Goal: Task Accomplishment & Management: Manage account settings

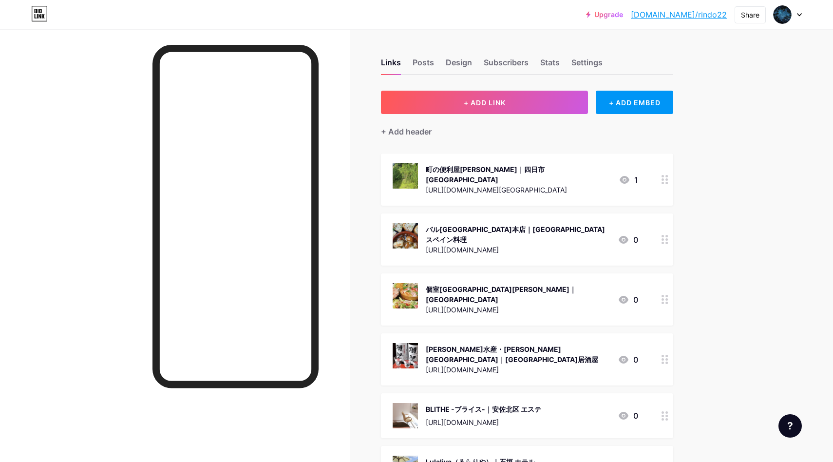
drag, startPoint x: 731, startPoint y: 126, endPoint x: 674, endPoint y: 124, distance: 57.0
click at [518, 100] on button "+ ADD LINK" at bounding box center [484, 102] width 207 height 23
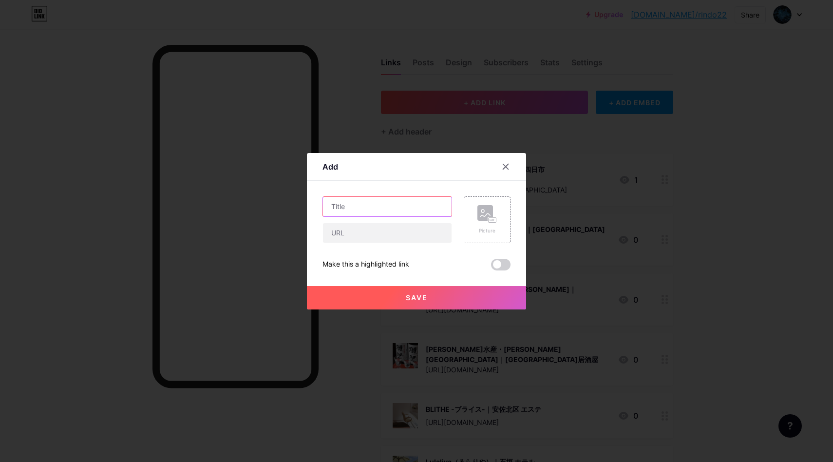
click at [344, 204] on input "text" at bounding box center [387, 206] width 129 height 19
paste input "アルパカふれあいランド(Alpaca fureai land)｜東京 動物ふれあい施設"
type input "アルパカふれあいランド(Alpaca fureai land)｜東京 動物ふれあい施設"
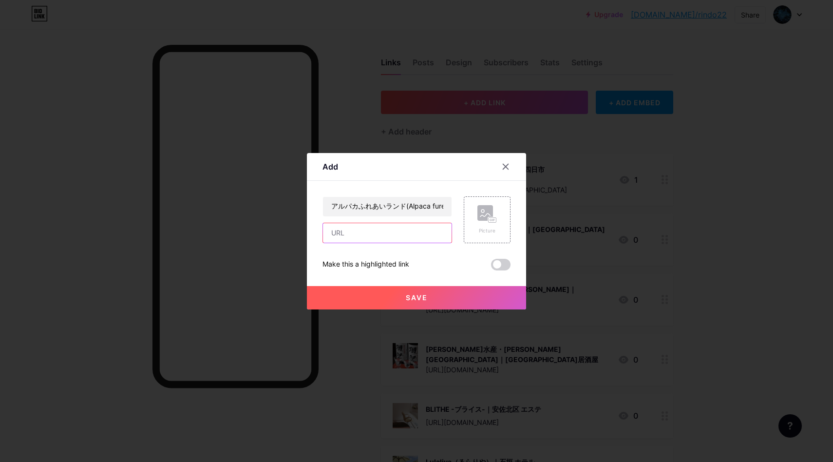
click at [349, 234] on input "text" at bounding box center [387, 232] width 129 height 19
paste input "[URL][DOMAIN_NAME]"
type input "[URL][DOMAIN_NAME]"
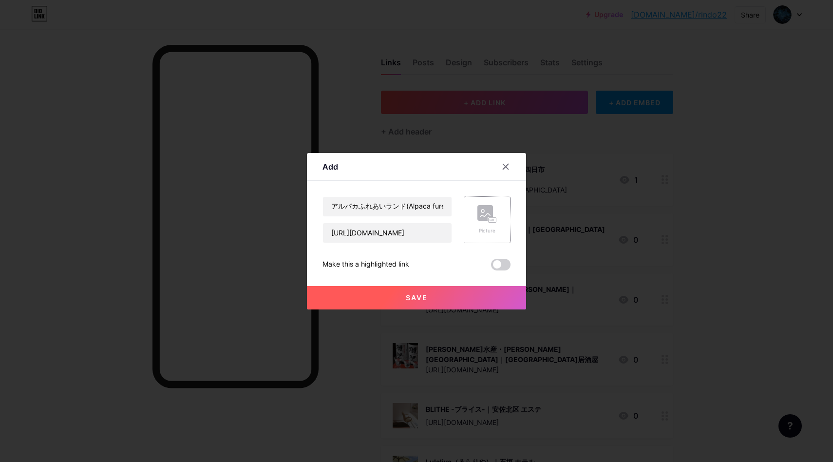
click at [469, 213] on div "Picture" at bounding box center [487, 219] width 47 height 47
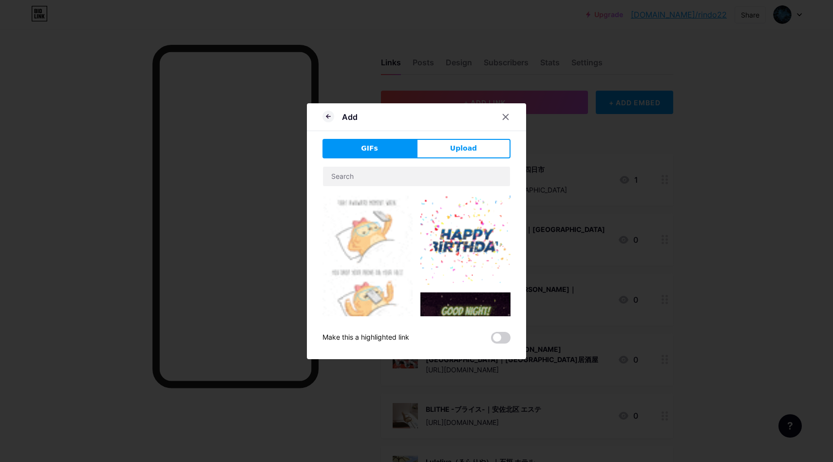
click at [462, 151] on span "Upload" at bounding box center [463, 148] width 27 height 10
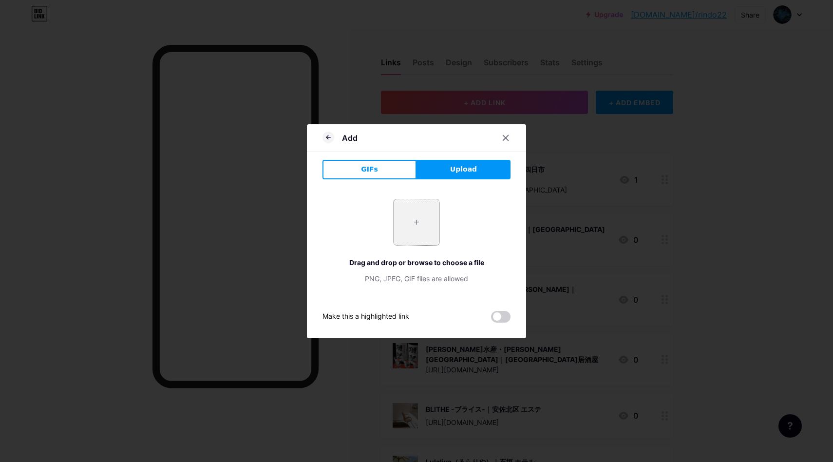
click at [415, 239] on input "file" at bounding box center [417, 222] width 46 height 46
type input "C:\fakepath\スクリーンショット 2025-09-10 15.27.31.png"
click at [508, 140] on icon at bounding box center [505, 137] width 5 height 5
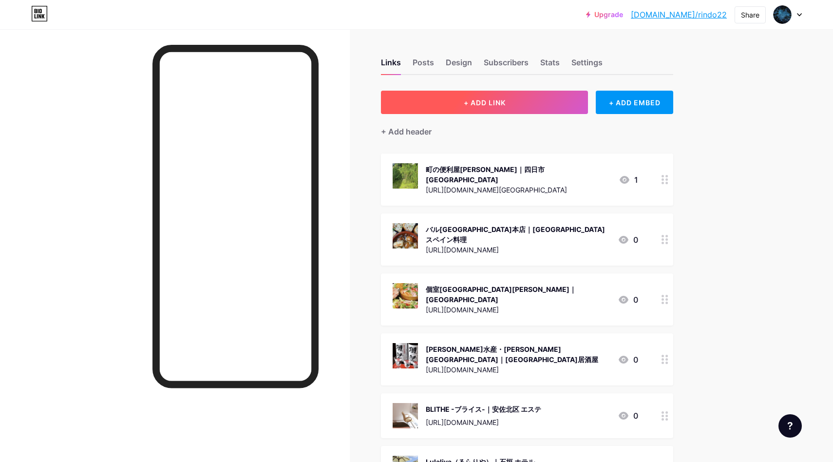
click at [488, 108] on button "+ ADD LINK" at bounding box center [484, 102] width 207 height 23
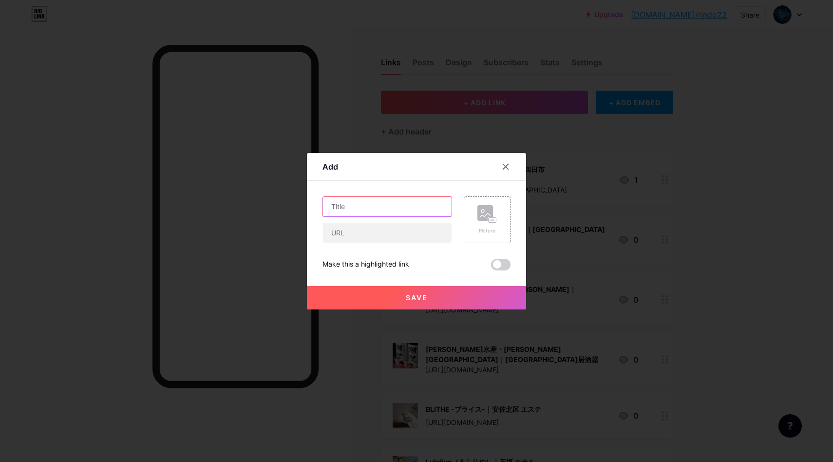
drag, startPoint x: 402, startPoint y: 204, endPoint x: 392, endPoint y: 182, distance: 24.2
click at [401, 204] on input "text" at bounding box center [387, 206] width 129 height 19
click at [377, 204] on input "text" at bounding box center [387, 206] width 129 height 19
paste input "アルパカふれあいランド(Alpaca fureai land)｜東京 動物ふれあい施設"
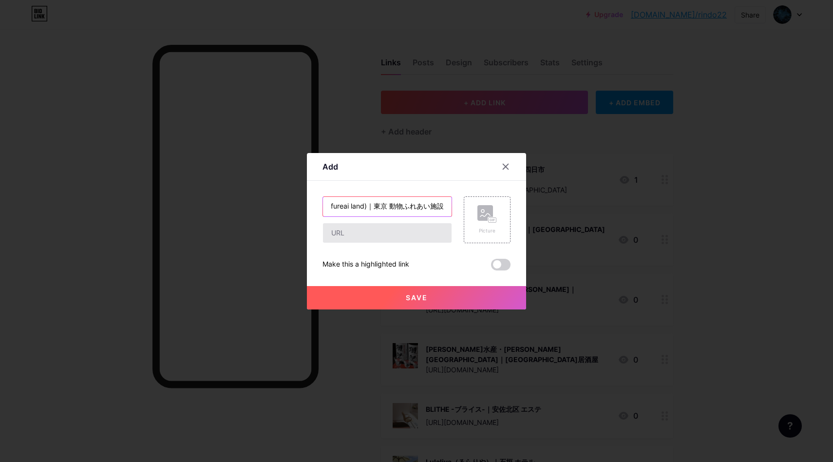
type input "アルパカふれあいランド(Alpaca fureai land)｜東京 動物ふれあい施設"
click at [411, 236] on input "text" at bounding box center [387, 232] width 129 height 19
paste input "[URL][DOMAIN_NAME]"
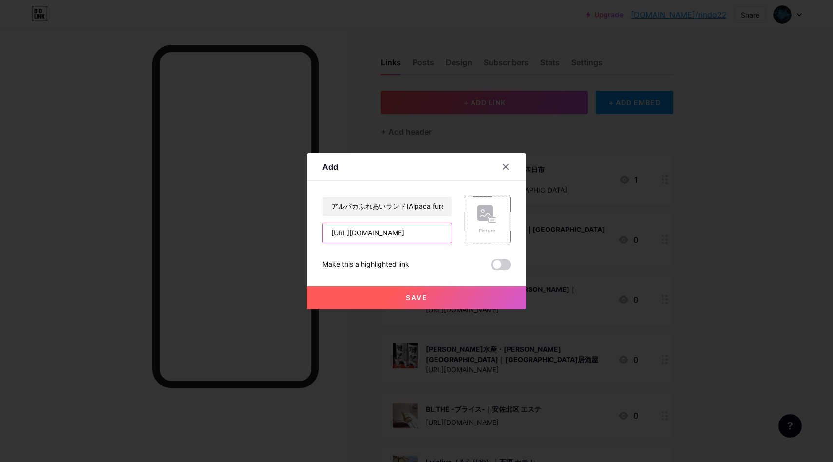
type input "[URL][DOMAIN_NAME]"
click at [473, 219] on div "Picture" at bounding box center [487, 219] width 47 height 47
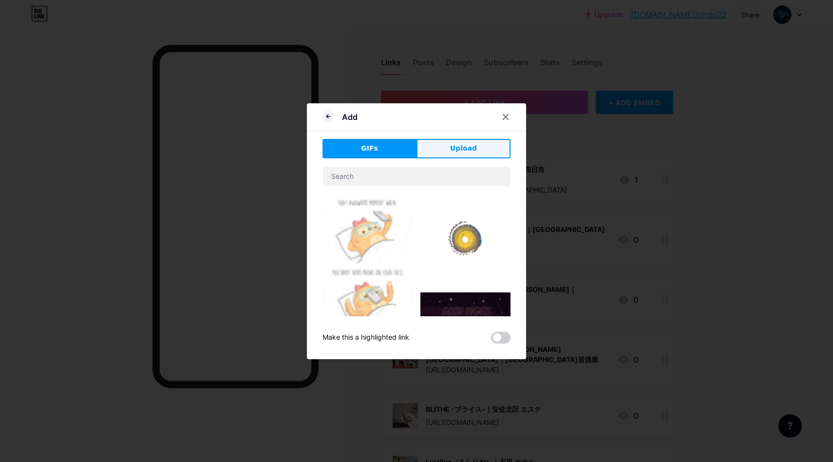
click at [454, 150] on span "Upload" at bounding box center [463, 148] width 27 height 10
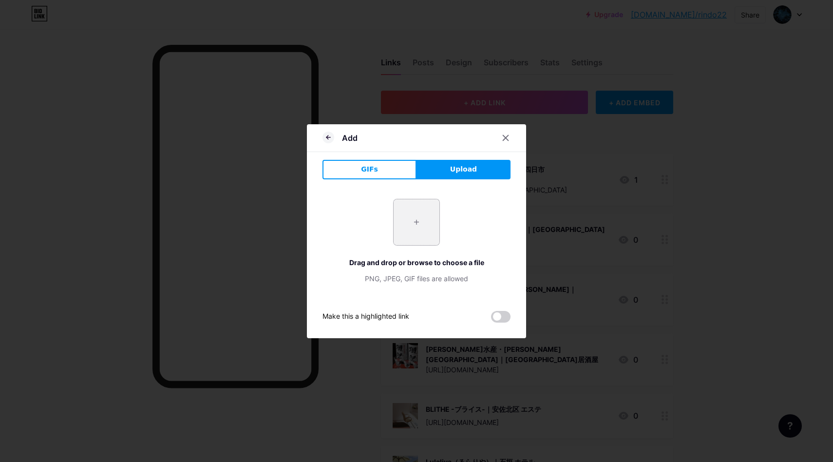
click at [417, 227] on input "file" at bounding box center [417, 222] width 46 height 46
type input "C:\fakepath\スクリーンショット 2025-09-10 15.27.31.png"
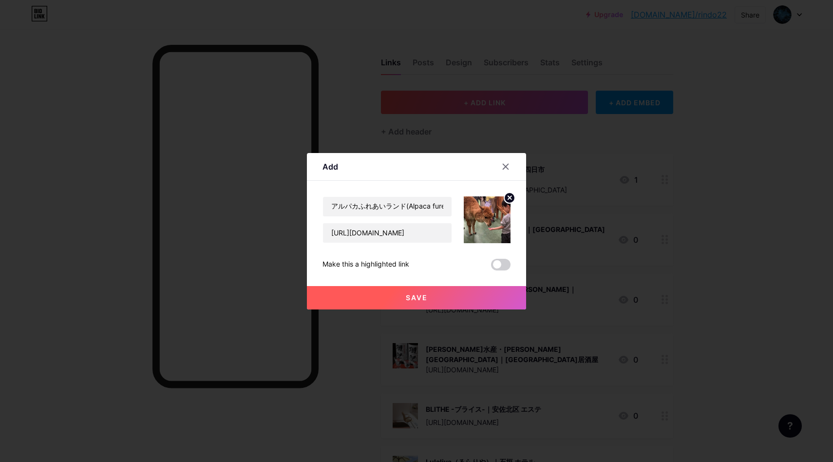
click at [454, 295] on button "Save" at bounding box center [416, 297] width 219 height 23
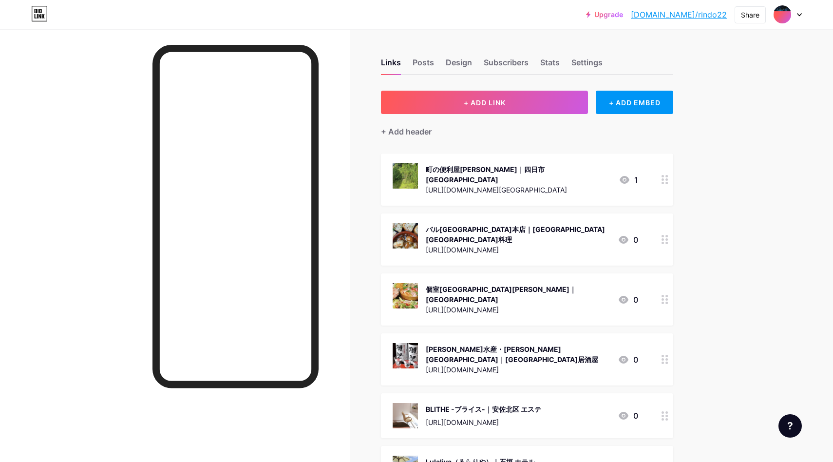
scroll to position [86790, 0]
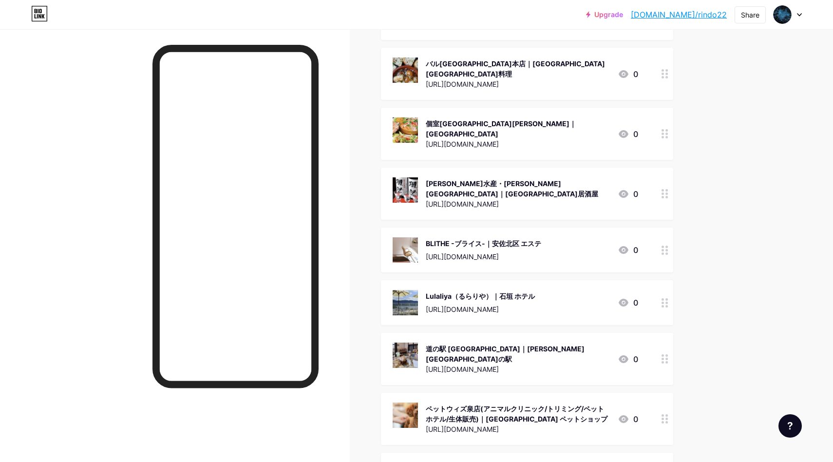
scroll to position [0, 0]
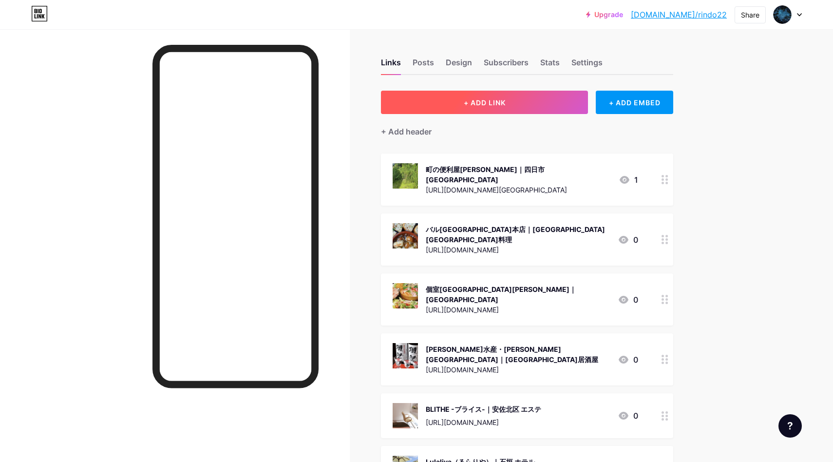
click at [526, 92] on button "+ ADD LINK" at bounding box center [484, 102] width 207 height 23
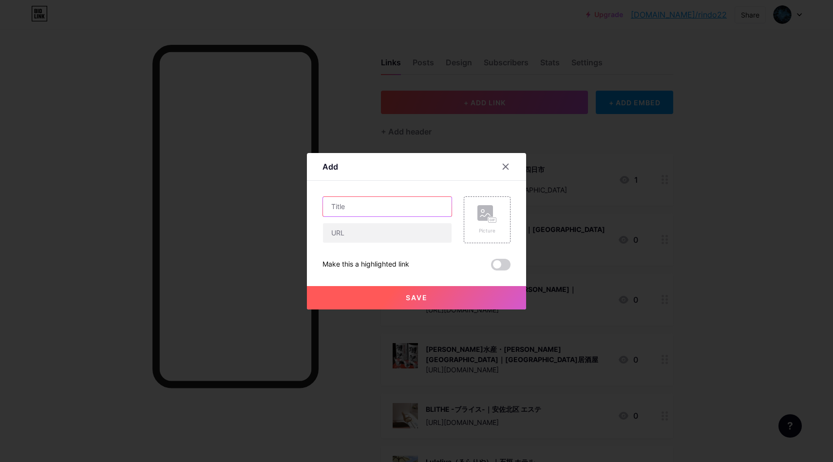
click at [352, 206] on input "text" at bounding box center [387, 206] width 129 height 19
paste input "TrimmingSalon ANDY｜[GEOGRAPHIC_DATA] トリミングサロン"
type input "TrimmingSalon ANDY｜[GEOGRAPHIC_DATA] トリミングサロン"
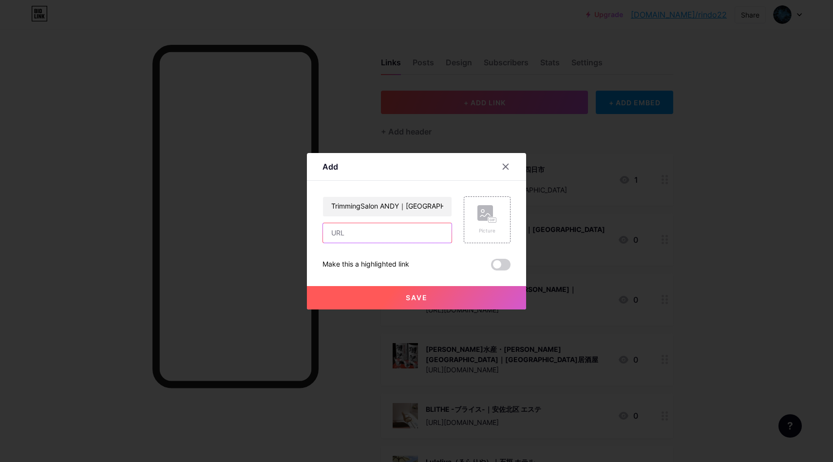
click at [379, 239] on input "text" at bounding box center [387, 232] width 129 height 19
paste input "[URL][DOMAIN_NAME]"
type input "[URL][DOMAIN_NAME]"
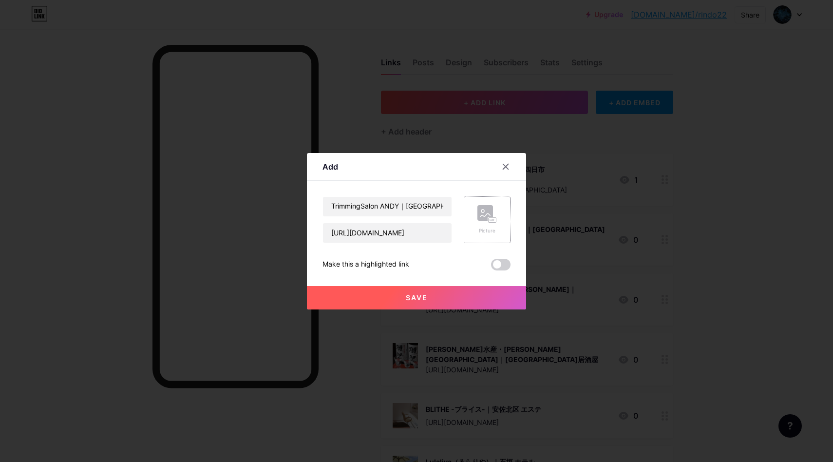
click at [478, 218] on rect at bounding box center [485, 213] width 16 height 16
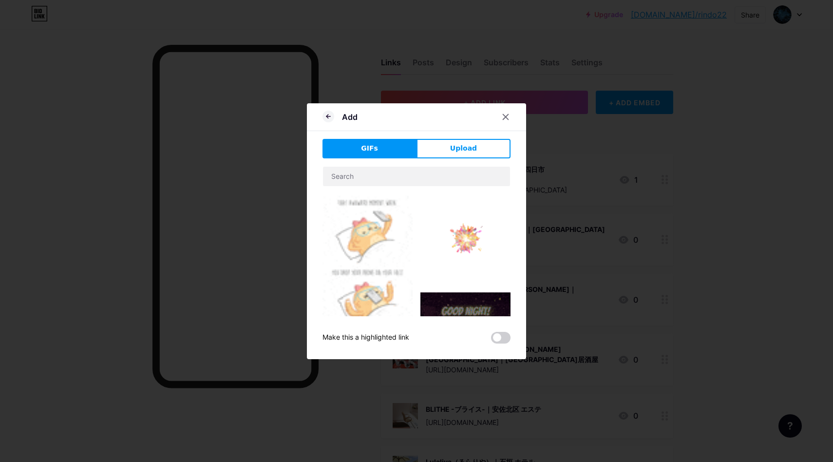
click at [450, 141] on button "Upload" at bounding box center [463, 148] width 94 height 19
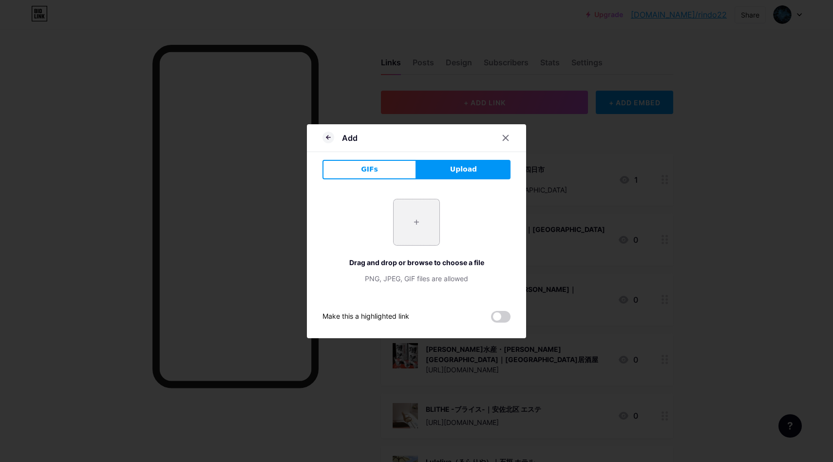
click at [414, 220] on input "file" at bounding box center [417, 222] width 46 height 46
type input "C:\fakepath\スクリーンショット 2025-09-10 15.30.41.png"
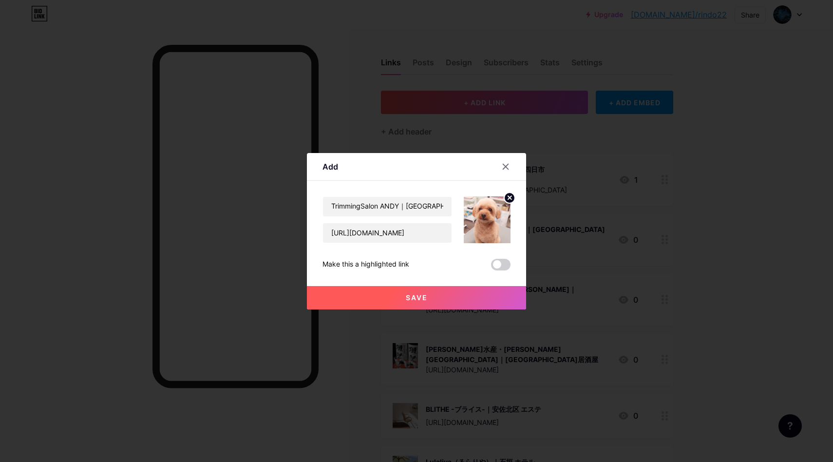
click at [423, 298] on span "Save" at bounding box center [417, 297] width 22 height 8
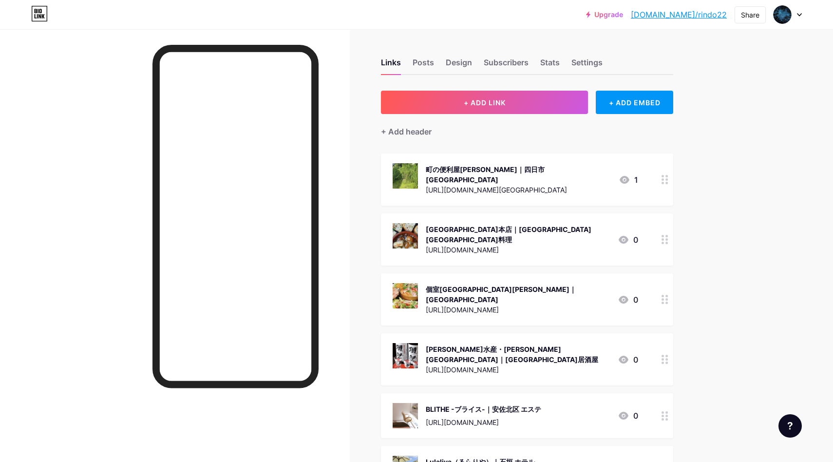
drag, startPoint x: 700, startPoint y: 75, endPoint x: 726, endPoint y: 36, distance: 47.6
click at [756, 17] on div "Share" at bounding box center [750, 15] width 19 height 10
click at [689, 48] on div "Copy link" at bounding box center [692, 49] width 145 height 23
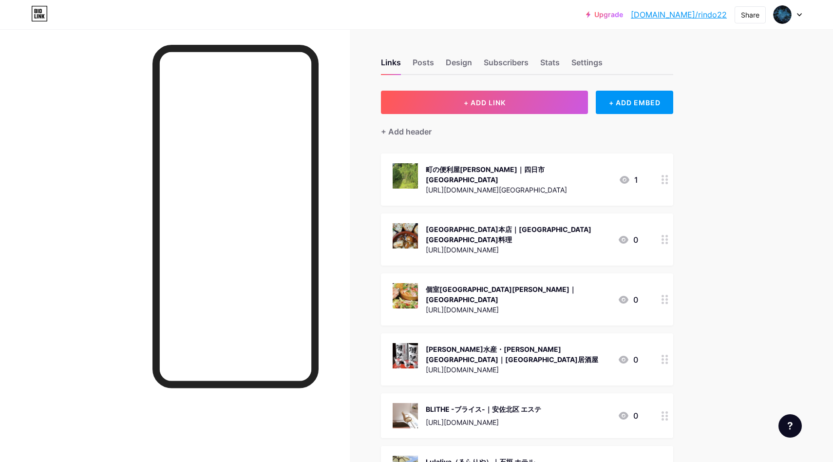
scroll to position [86881, 0]
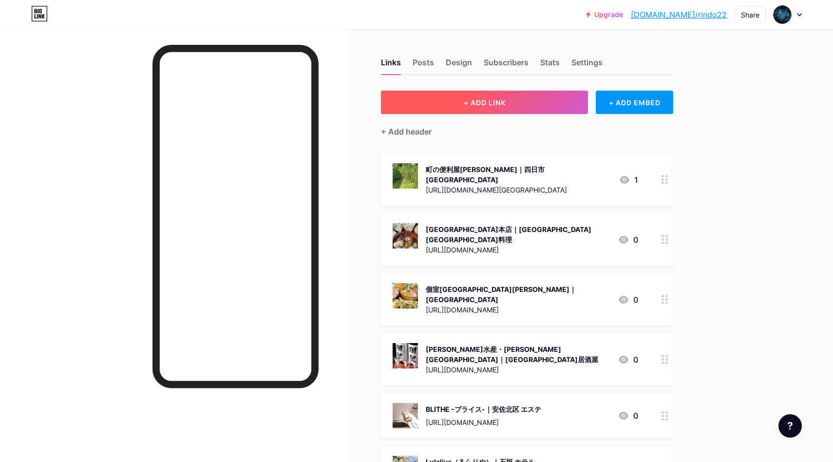
click at [513, 111] on button "+ ADD LINK" at bounding box center [484, 102] width 207 height 23
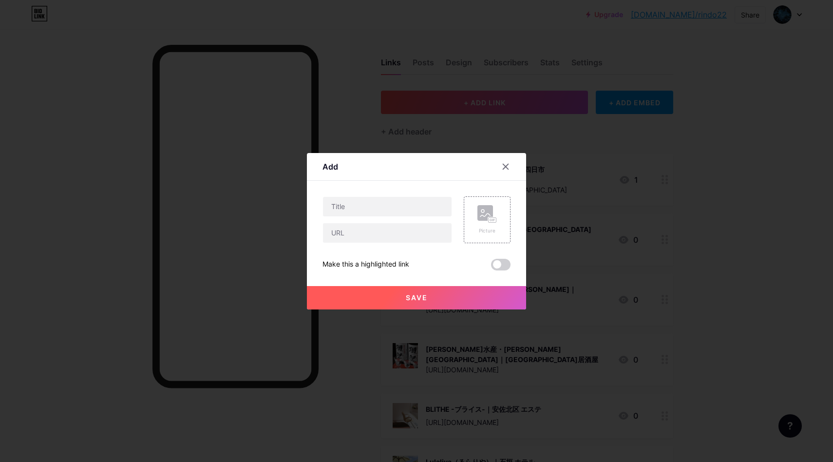
click at [416, 218] on div at bounding box center [387, 219] width 130 height 47
click at [400, 207] on input "text" at bounding box center [387, 206] width 129 height 19
paste input "[PERSON_NAME]接骨院｜[GEOGRAPHIC_DATA] 接骨院"
type input "[PERSON_NAME]接骨院｜[GEOGRAPHIC_DATA] 接骨院"
click at [377, 236] on input "text" at bounding box center [387, 232] width 129 height 19
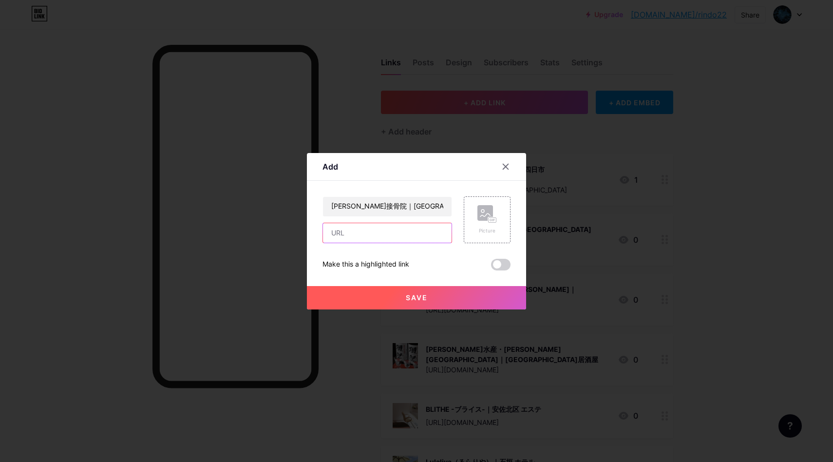
paste input "[URL][DOMAIN_NAME]"
type input "[URL][DOMAIN_NAME]"
click at [471, 218] on div "Picture" at bounding box center [487, 219] width 47 height 47
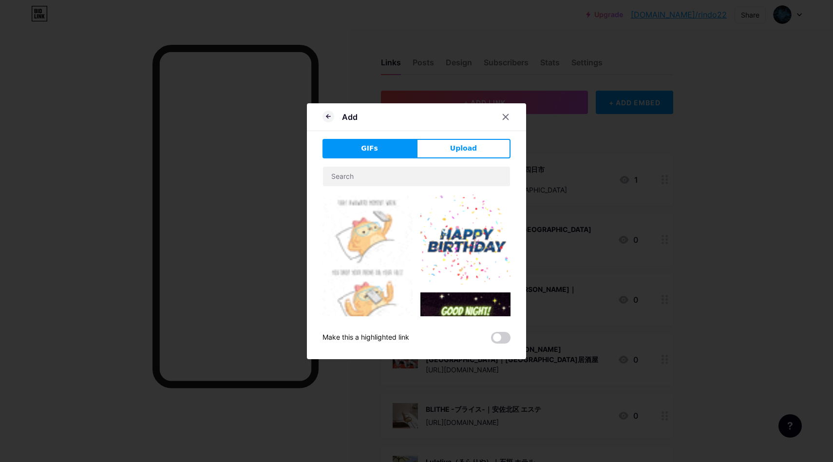
click at [451, 150] on button "Upload" at bounding box center [463, 148] width 94 height 19
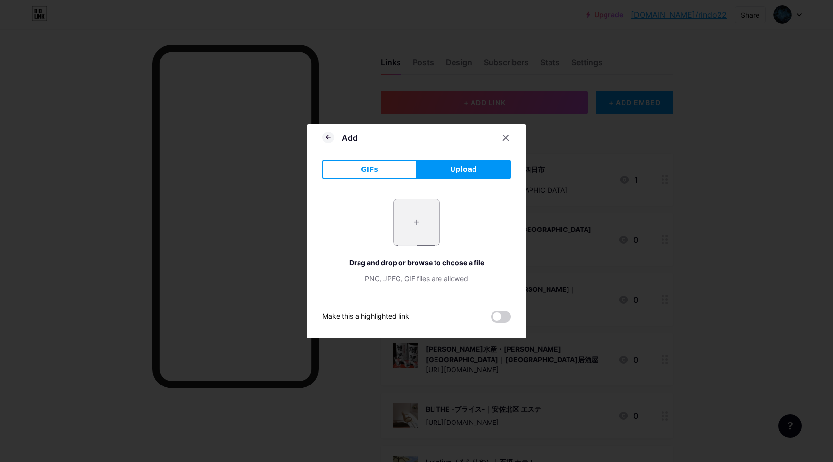
click at [410, 231] on input "file" at bounding box center [417, 222] width 46 height 46
type input "C:\fakepath\スクリーンショット 2025-09-10 15.33.37.png"
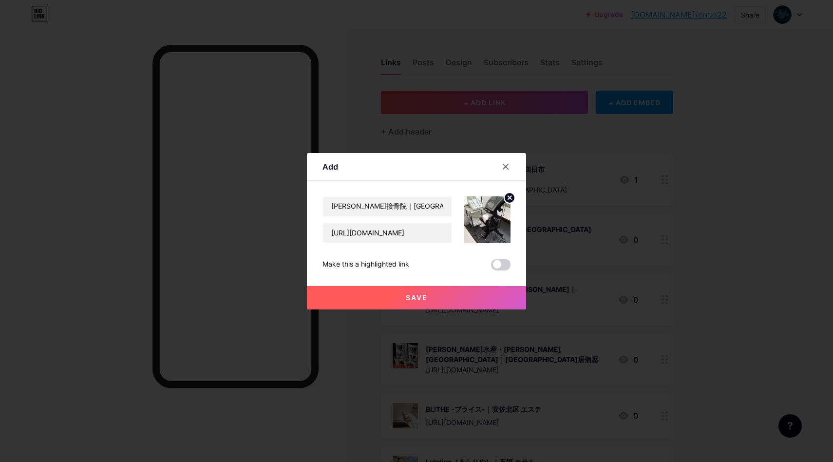
click at [411, 292] on button "Save" at bounding box center [416, 297] width 219 height 23
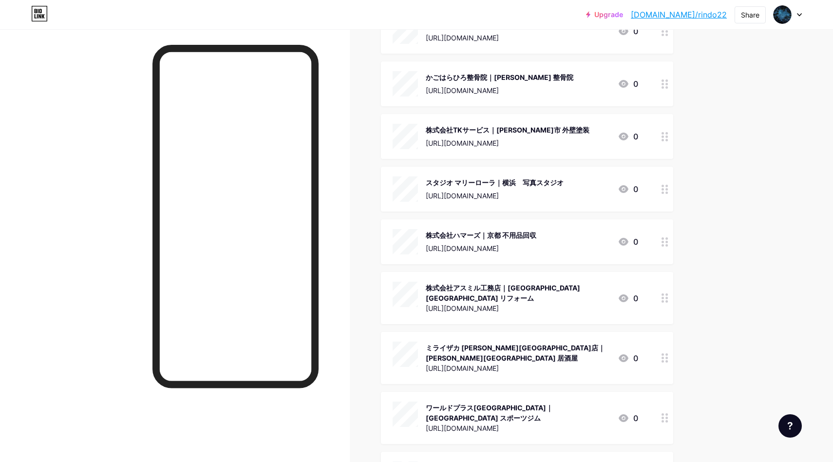
drag, startPoint x: 717, startPoint y: 151, endPoint x: 724, endPoint y: 142, distance: 10.7
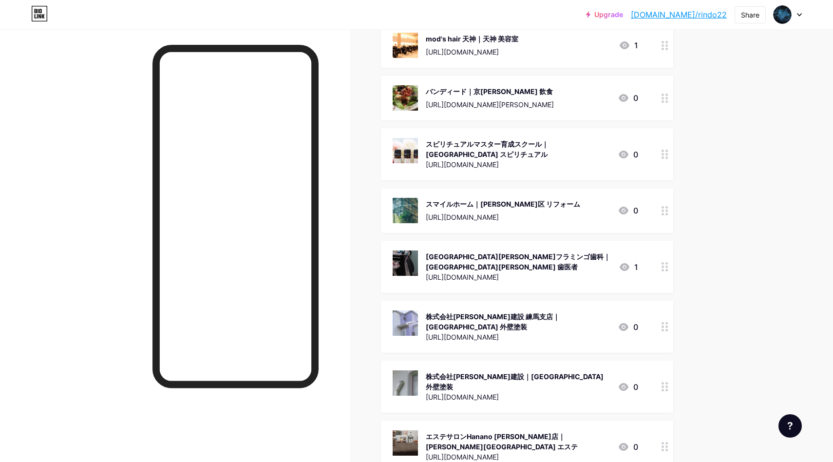
scroll to position [0, 0]
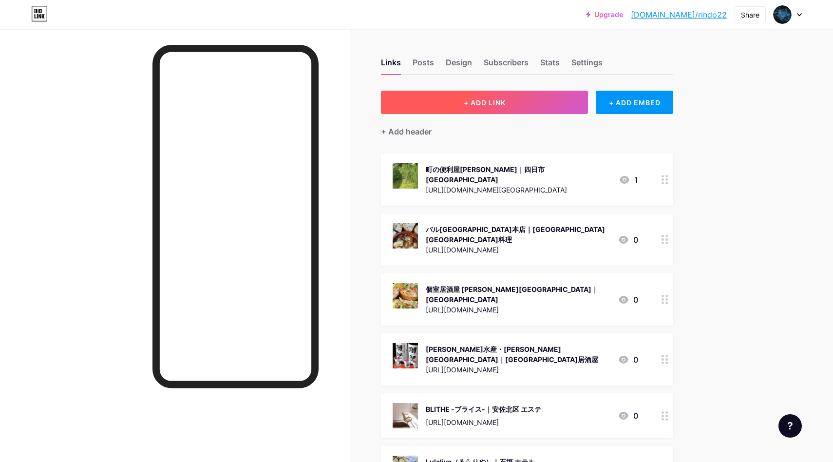
click at [529, 100] on button "+ ADD LINK" at bounding box center [484, 102] width 207 height 23
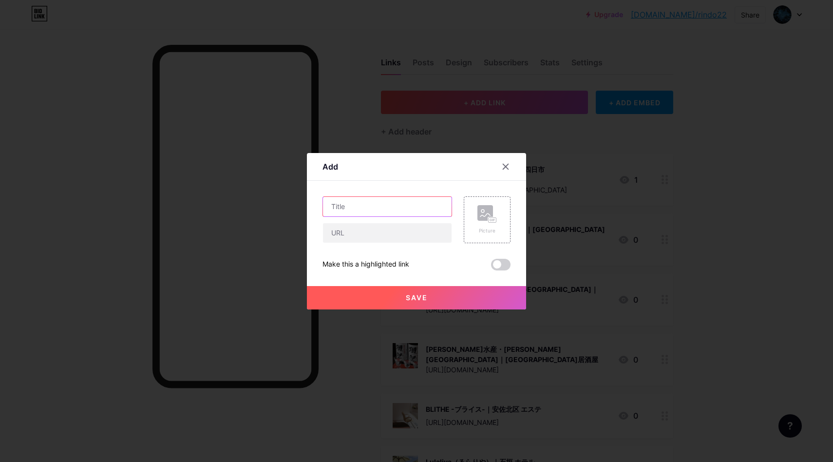
click at [350, 207] on input "text" at bounding box center [387, 206] width 129 height 19
paste input "[PERSON_NAME]"
type input "[PERSON_NAME]"
click at [357, 209] on input "text" at bounding box center [387, 206] width 129 height 19
paste input "[PERSON_NAME]｜整体 美方郡"
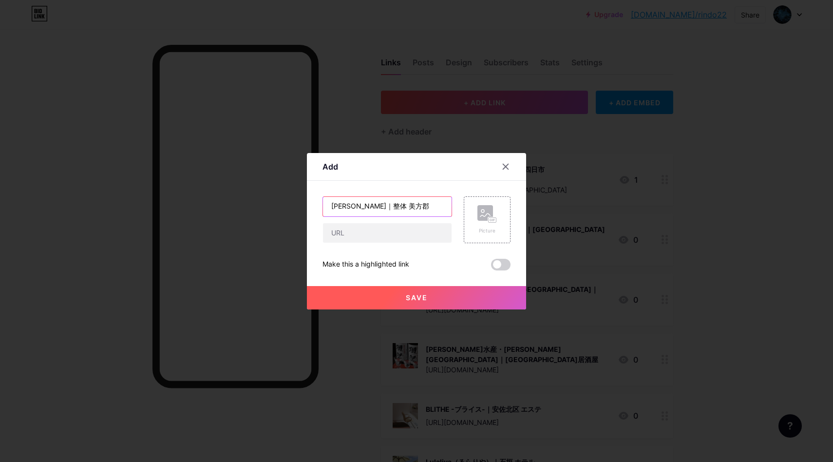
type input "[PERSON_NAME]｜整体 美方郡"
click at [375, 239] on input "text" at bounding box center [387, 232] width 129 height 19
paste input "[URL][DOMAIN_NAME]"
type input "[URL][DOMAIN_NAME]"
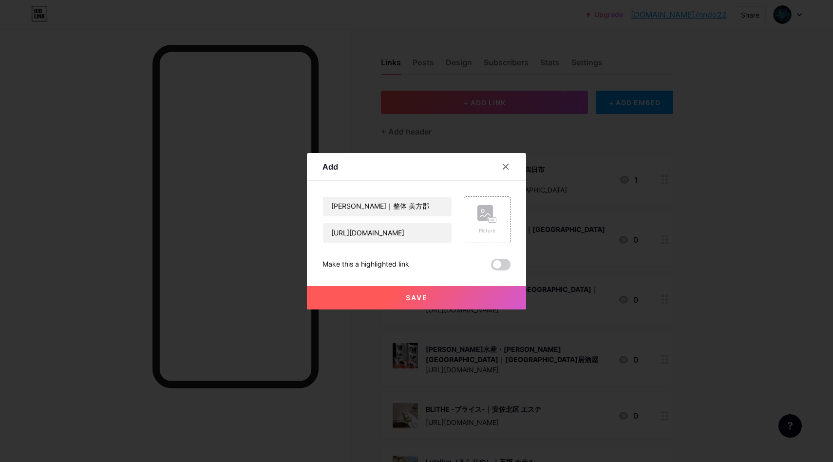
scroll to position [0, 0]
click at [490, 219] on icon at bounding box center [491, 220] width 2 height 2
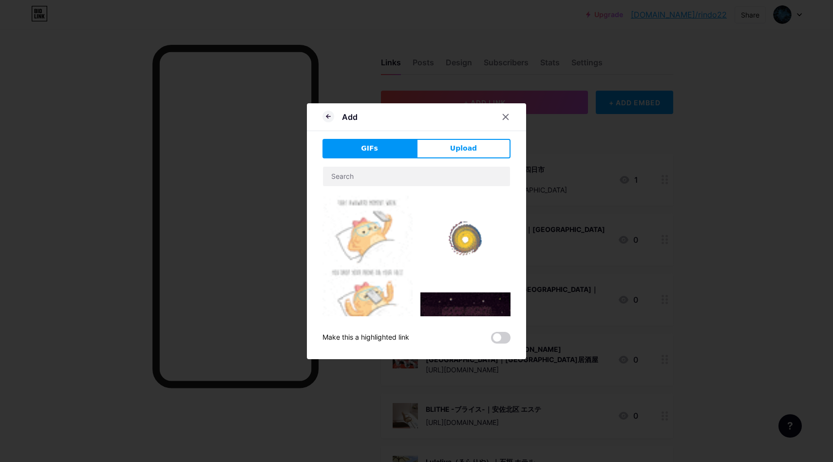
click at [463, 143] on button "Upload" at bounding box center [463, 148] width 94 height 19
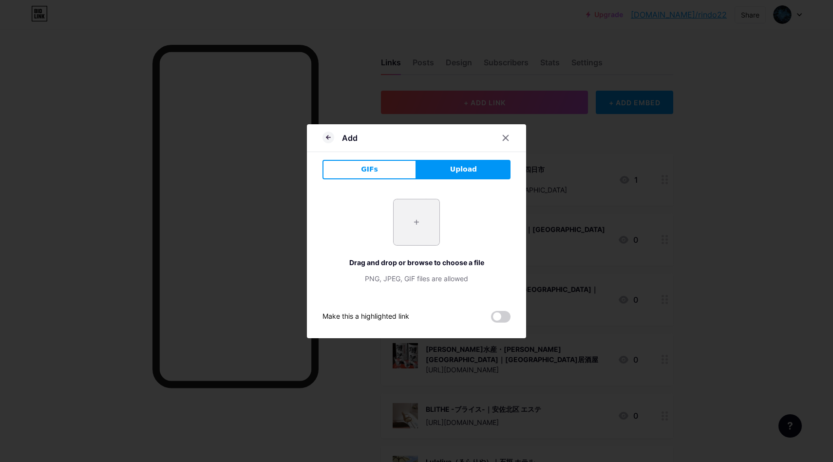
click at [416, 224] on input "file" at bounding box center [417, 222] width 46 height 46
type input "C:\fakepath\スクリーンショット [DATE] 15.35.34.png"
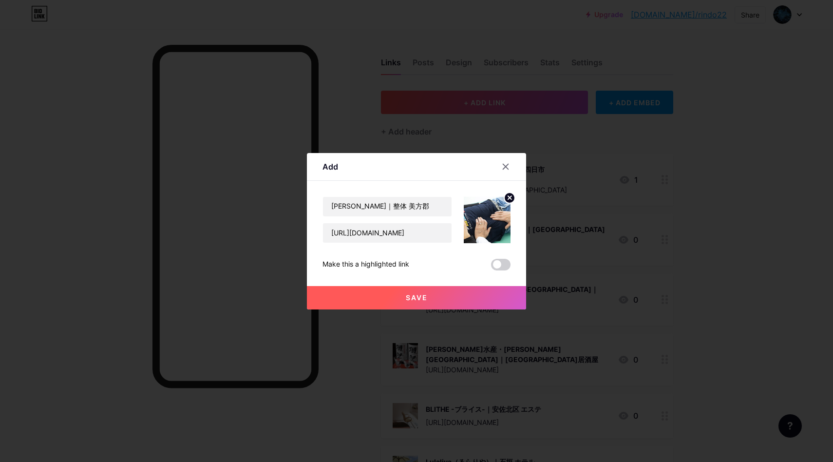
click at [427, 299] on span "Save" at bounding box center [417, 297] width 22 height 8
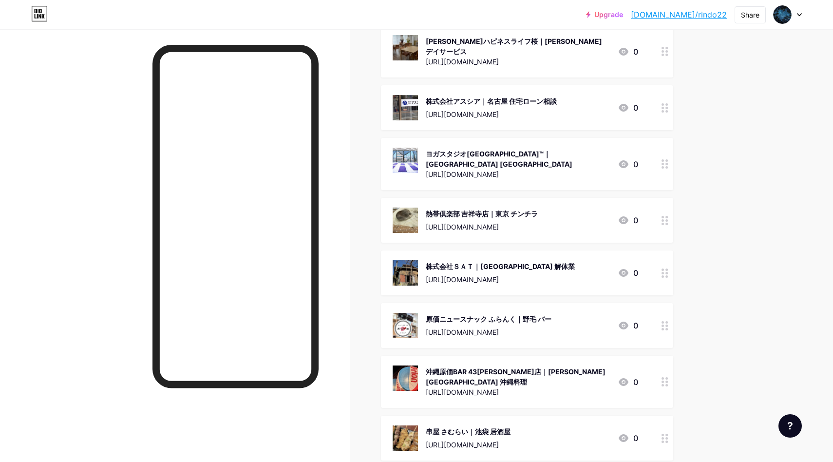
scroll to position [0, 0]
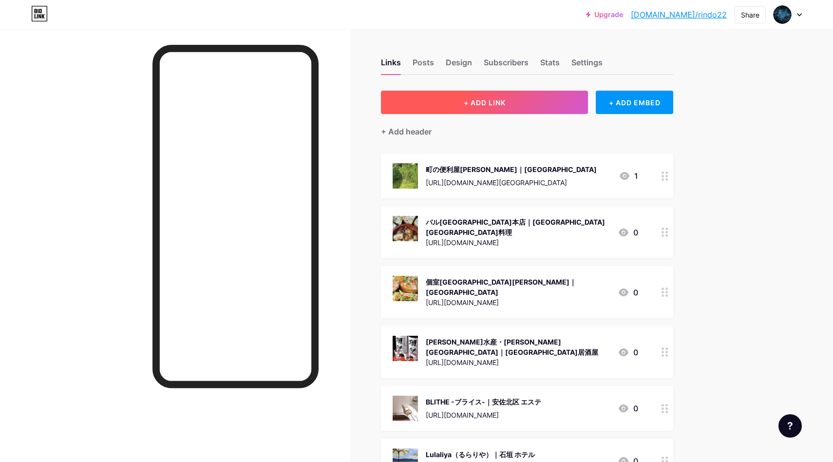
click at [523, 100] on button "+ ADD LINK" at bounding box center [484, 102] width 207 height 23
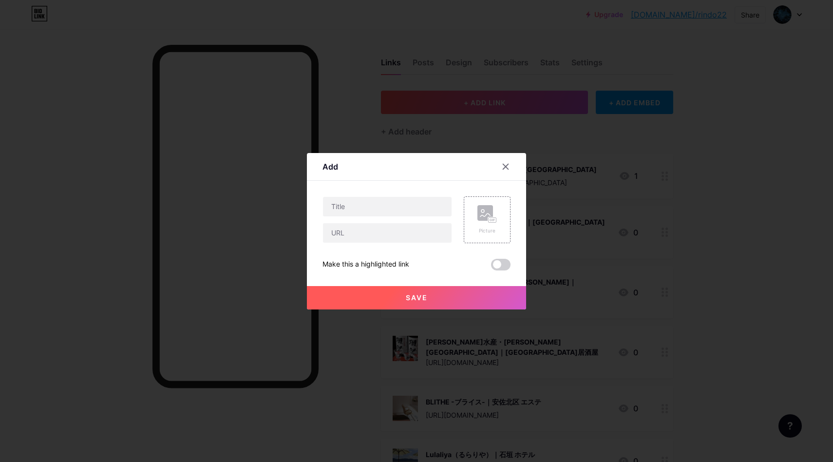
click at [371, 220] on div at bounding box center [387, 219] width 130 height 47
click at [368, 210] on input "text" at bounding box center [387, 206] width 129 height 19
click at [507, 169] on icon at bounding box center [506, 167] width 8 height 8
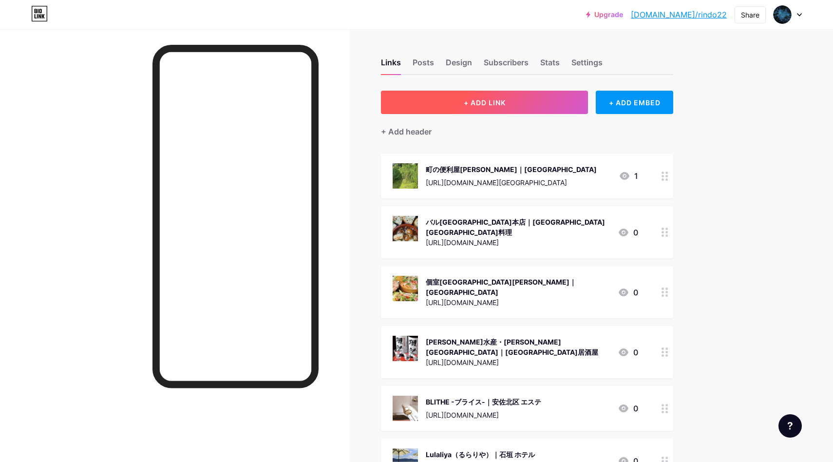
click at [522, 105] on button "+ ADD LINK" at bounding box center [484, 102] width 207 height 23
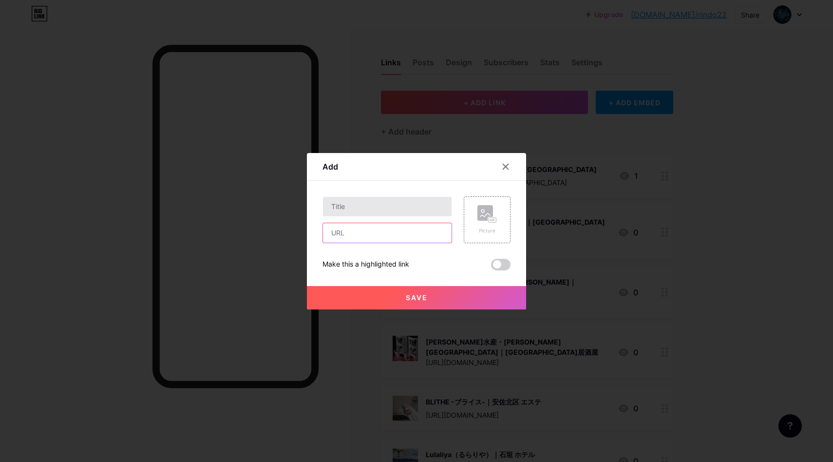
drag, startPoint x: 408, startPoint y: 222, endPoint x: 402, endPoint y: 215, distance: 9.3
click at [408, 221] on div at bounding box center [387, 219] width 130 height 47
click at [386, 200] on input "text" at bounding box center [387, 206] width 129 height 19
paste input "COCOLOBA Nail&Beauty salon｜[GEOGRAPHIC_DATA] [GEOGRAPHIC_DATA]"
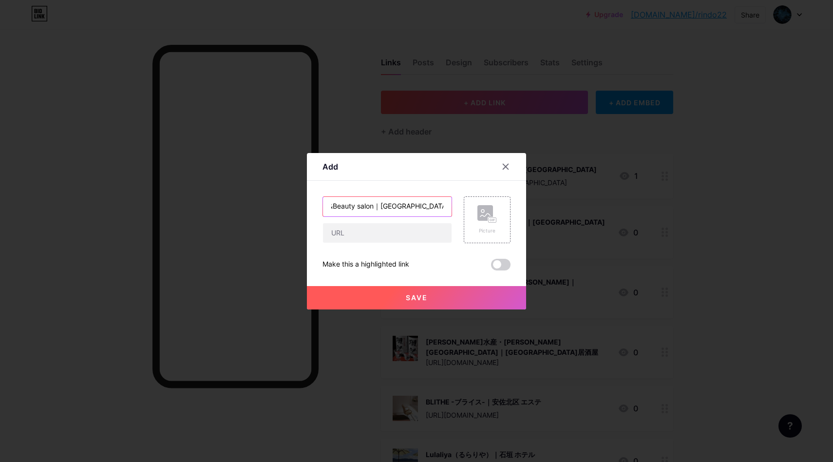
type input "COCOLOBA Nail&Beauty salon｜[GEOGRAPHIC_DATA] [GEOGRAPHIC_DATA]"
click at [351, 233] on input "text" at bounding box center [387, 232] width 129 height 19
paste input "[URL][DOMAIN_NAME]"
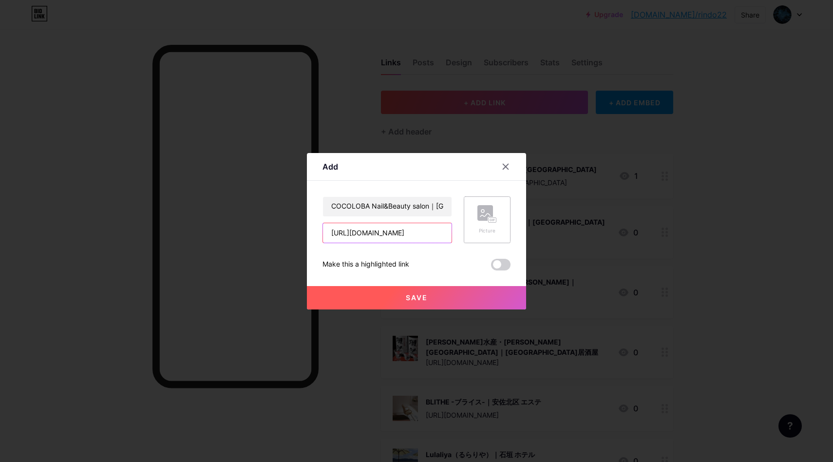
type input "[URL][DOMAIN_NAME]"
click at [477, 207] on div "Picture" at bounding box center [487, 219] width 47 height 47
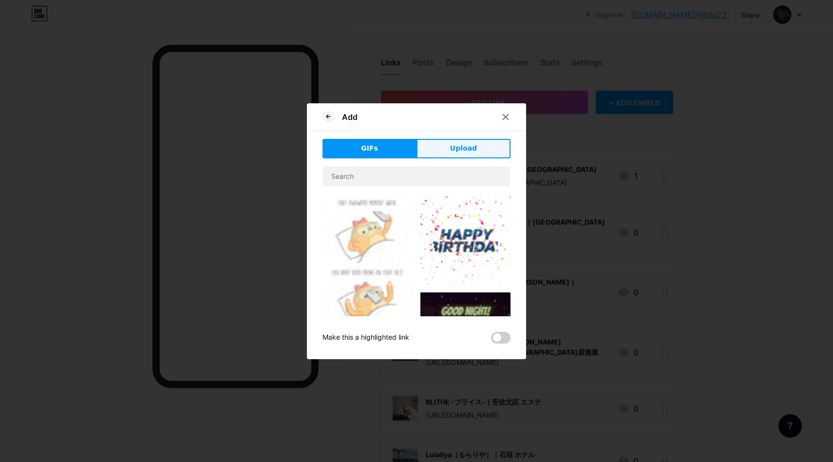
click at [459, 138] on div "Add GIFs Upload Content YouTube Play YouTube video without leaving your page. A…" at bounding box center [416, 231] width 219 height 256
drag, startPoint x: 459, startPoint y: 146, endPoint x: 454, endPoint y: 151, distance: 7.9
click at [459, 146] on span "Upload" at bounding box center [463, 148] width 27 height 10
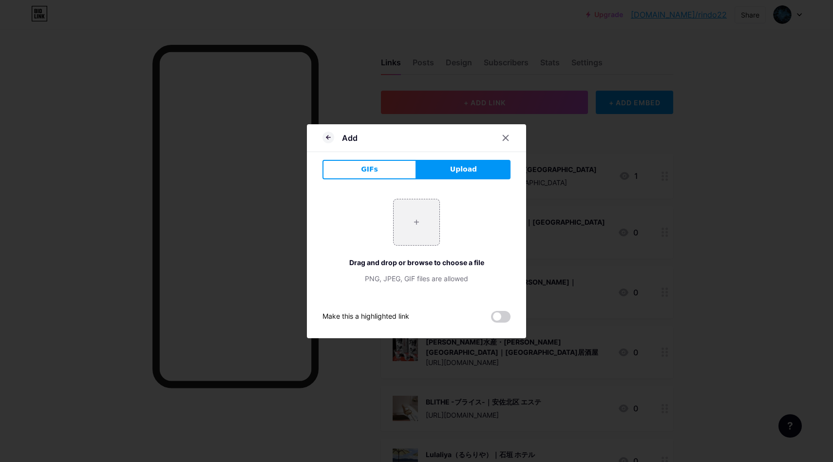
click at [386, 224] on div "+ Drag and drop or browse to choose a file PNG, JPEG, GIF files are allowed" at bounding box center [416, 241] width 188 height 85
click at [415, 226] on input "file" at bounding box center [417, 222] width 46 height 46
type input "C:\fakepath\スクリーンショット 2025-09-10 15.38.39.png"
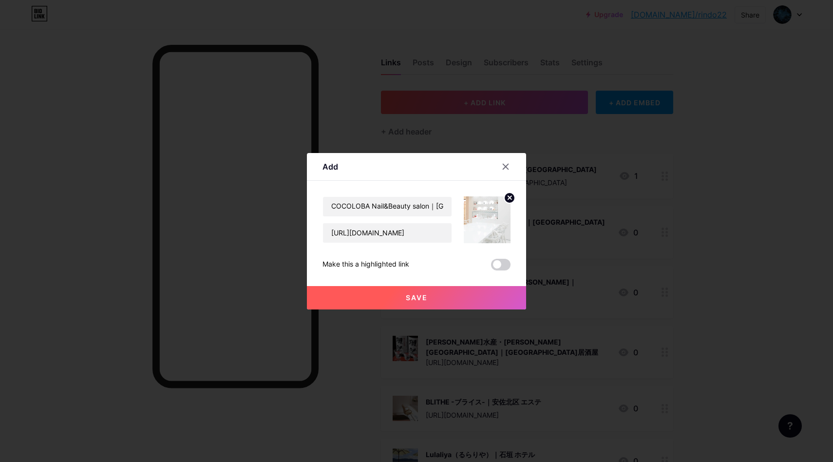
click at [402, 298] on button "Save" at bounding box center [416, 297] width 219 height 23
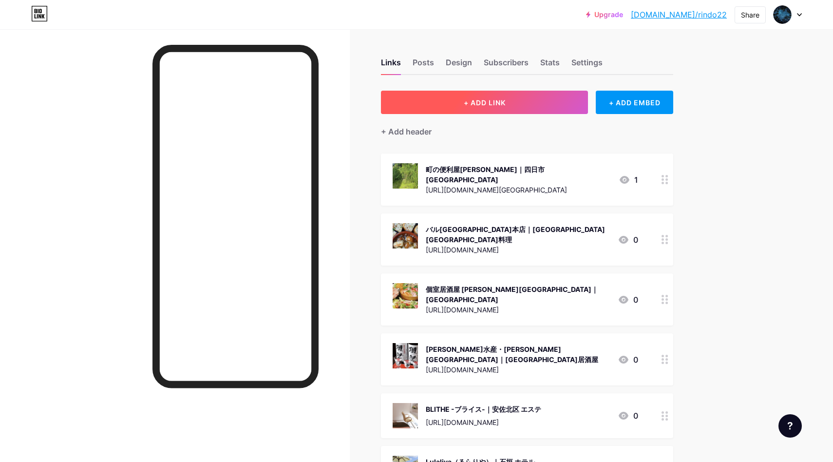
click at [444, 100] on button "+ ADD LINK" at bounding box center [484, 102] width 207 height 23
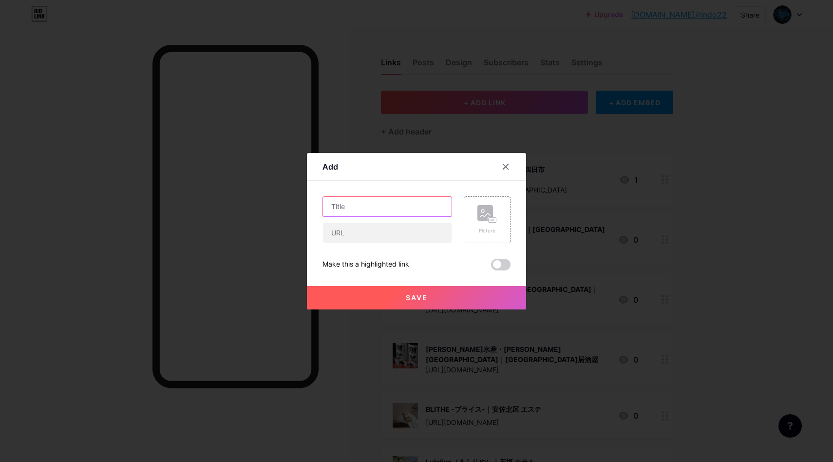
drag, startPoint x: 405, startPoint y: 207, endPoint x: 378, endPoint y: 148, distance: 65.0
click at [404, 208] on input "text" at bounding box center [387, 206] width 129 height 19
click at [361, 206] on input "text" at bounding box center [387, 206] width 129 height 19
paste input "[PERSON_NAME]整骨院｜[GEOGRAPHIC_DATA] 整骨院"
type input "[PERSON_NAME]整骨院｜[GEOGRAPHIC_DATA] 整骨院"
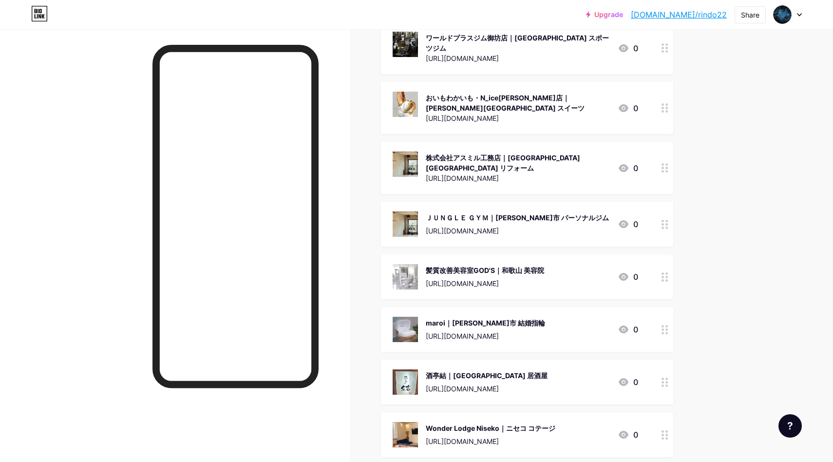
scroll to position [87103, 0]
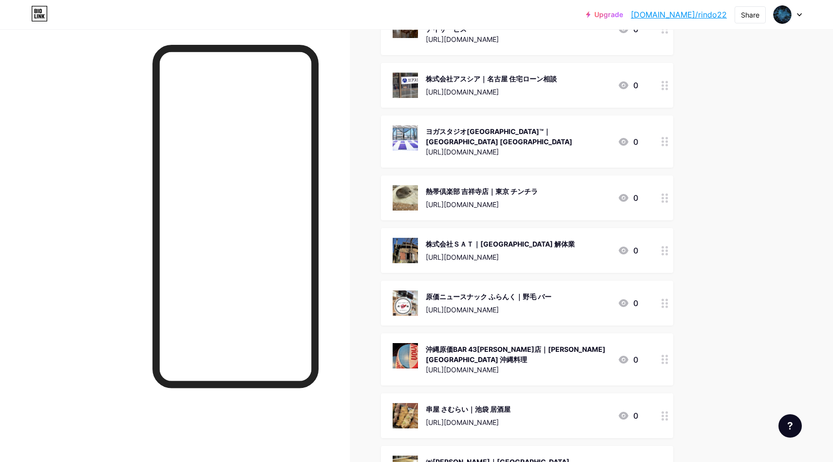
scroll to position [0, 0]
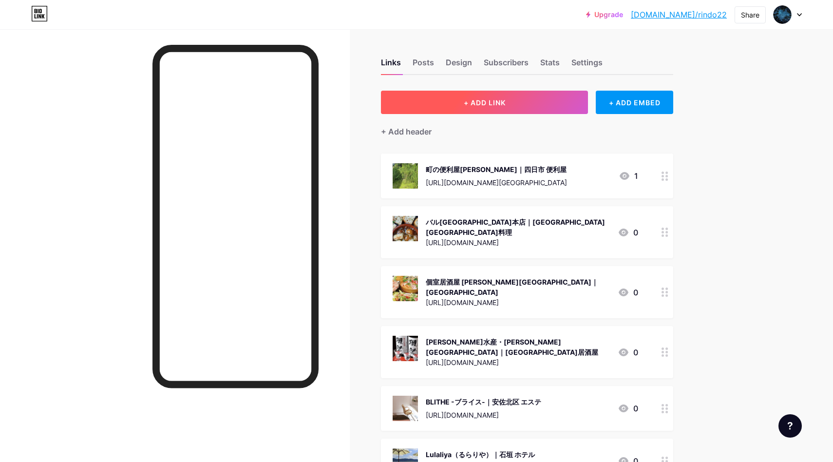
click at [542, 96] on button "+ ADD LINK" at bounding box center [484, 102] width 207 height 23
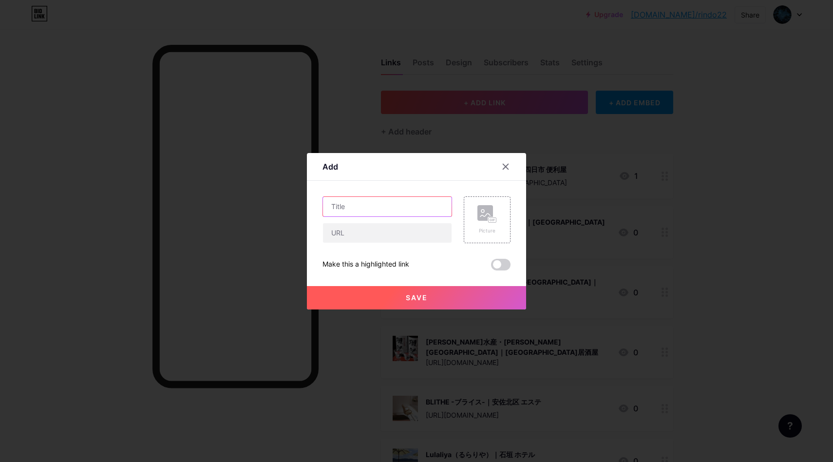
click at [349, 208] on input "text" at bounding box center [387, 206] width 129 height 19
paste input "買取[PERSON_NAME] ライフ北越谷店｜[GEOGRAPHIC_DATA] 買取店"
type input "買取[PERSON_NAME] ライフ北越谷店｜[GEOGRAPHIC_DATA] 買取店"
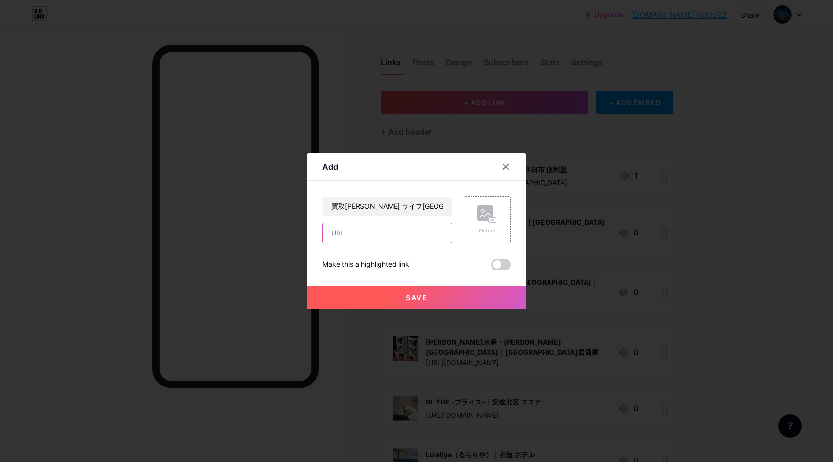
click at [404, 223] on input "text" at bounding box center [387, 232] width 129 height 19
paste input "[URL][DOMAIN_NAME]"
type input "[URL][DOMAIN_NAME]"
click at [489, 221] on rect at bounding box center [493, 219] width 8 height 5
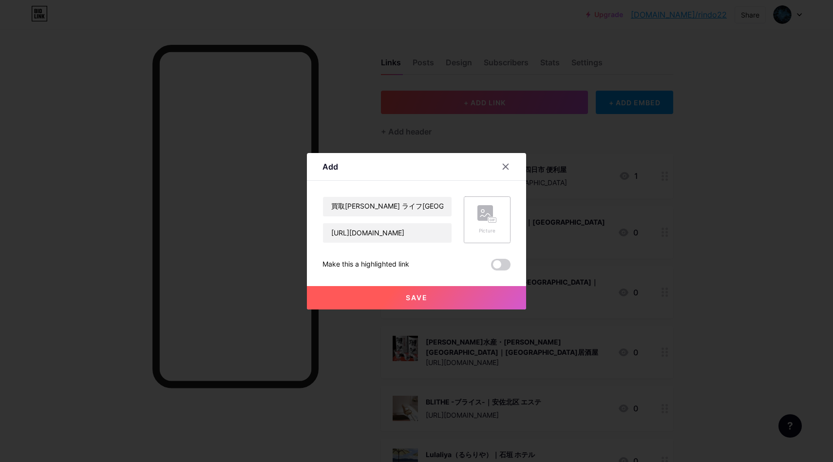
scroll to position [0, 0]
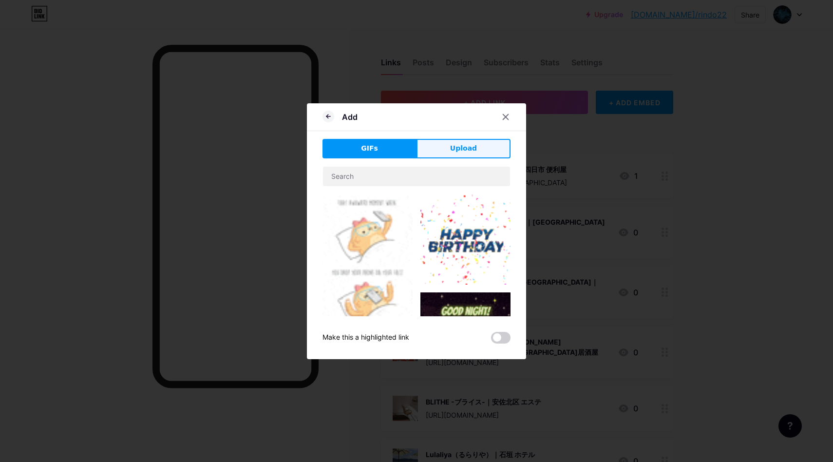
drag, startPoint x: 460, startPoint y: 136, endPoint x: 462, endPoint y: 145, distance: 8.9
click at [461, 137] on div "Add GIFs Upload Content YouTube Play YouTube video without leaving your page. A…" at bounding box center [416, 231] width 219 height 256
click at [462, 149] on span "Upload" at bounding box center [463, 148] width 27 height 10
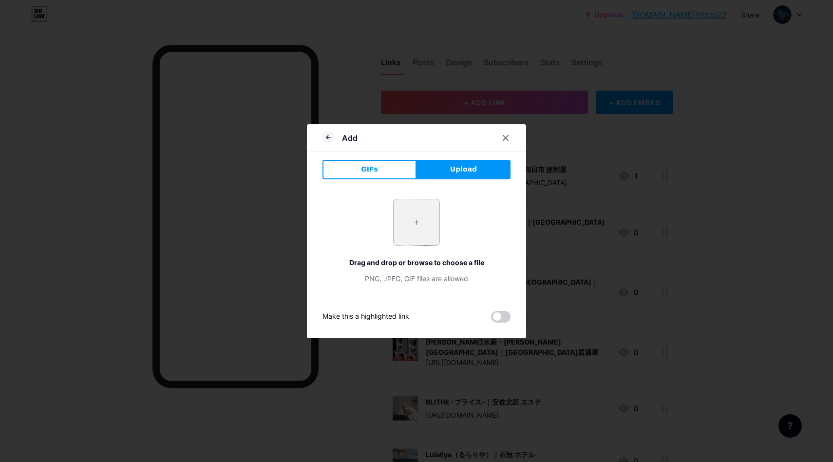
click at [409, 226] on input "file" at bounding box center [417, 222] width 46 height 46
type input "C:\fakepath\スクリーンショット 2025-09-10 15.44.24.png"
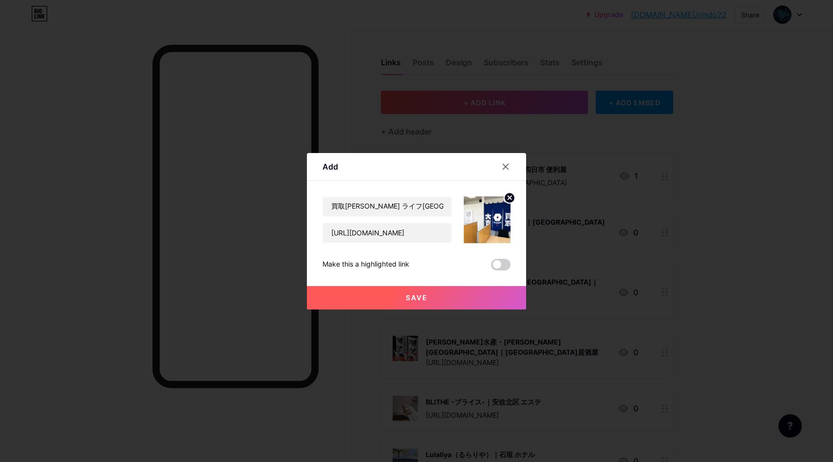
click at [408, 301] on span "Save" at bounding box center [417, 297] width 22 height 8
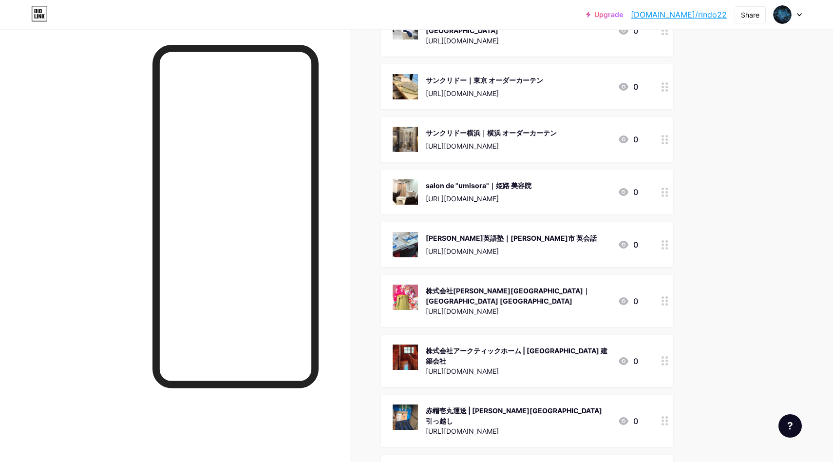
scroll to position [0, 0]
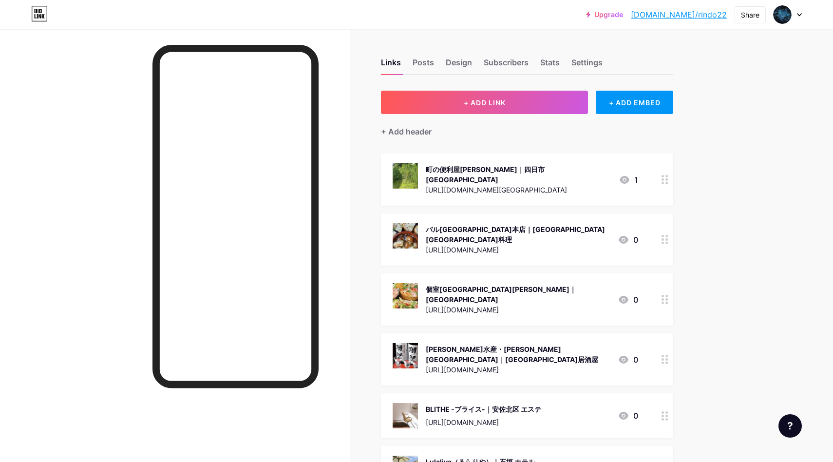
click at [594, 101] on div "+ ADD LINK + ADD EMBED" at bounding box center [527, 102] width 292 height 23
click at [579, 102] on button "+ ADD LINK" at bounding box center [484, 102] width 207 height 23
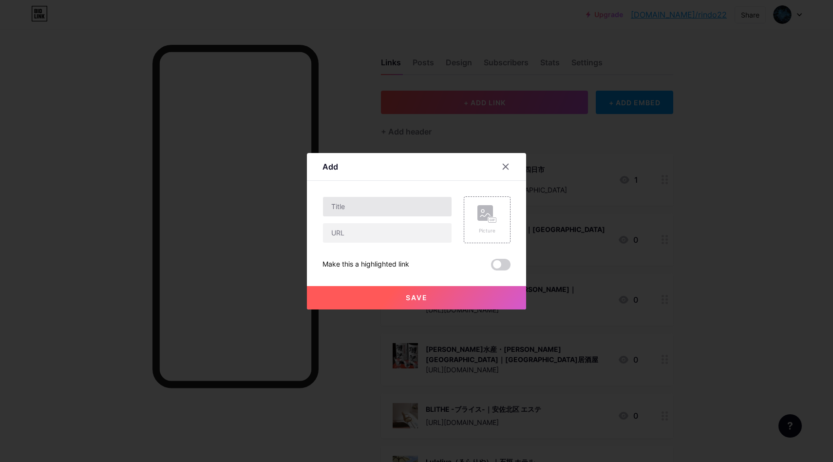
click at [390, 196] on div at bounding box center [387, 206] width 130 height 20
click at [390, 201] on input "text" at bounding box center [387, 206] width 129 height 19
click at [347, 207] on input "text" at bounding box center [387, 206] width 129 height 19
paste input "火の山温泉 どんどこ湯"
type input "火の山温泉 どんどこ湯"
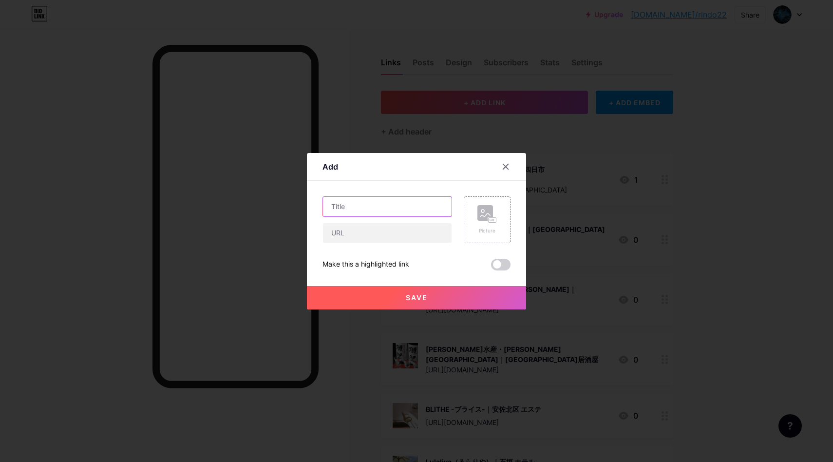
paste input "火の山温泉 どんどこ湯｜阿蘇 日帰り温泉"
type input "火の山温泉 どんどこ湯｜阿蘇 日帰り温泉"
click at [375, 236] on input "text" at bounding box center [387, 232] width 129 height 19
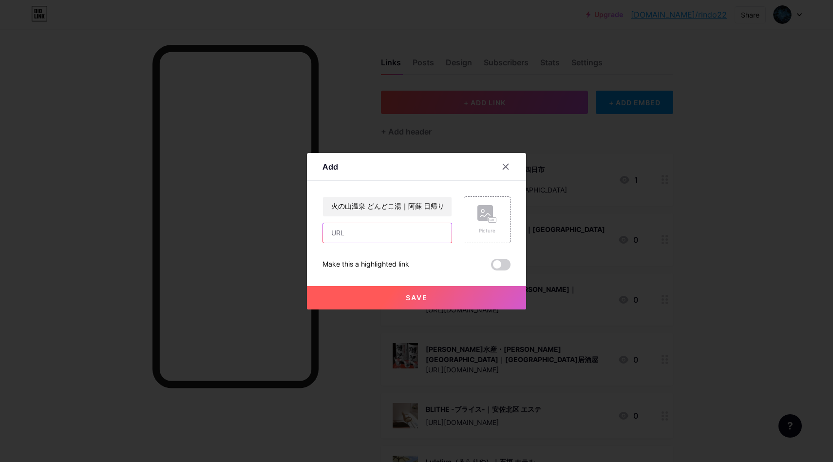
paste input "[URL][DOMAIN_NAME]"
type input "[URL][DOMAIN_NAME]"
click at [485, 222] on icon at bounding box center [486, 214] width 19 height 18
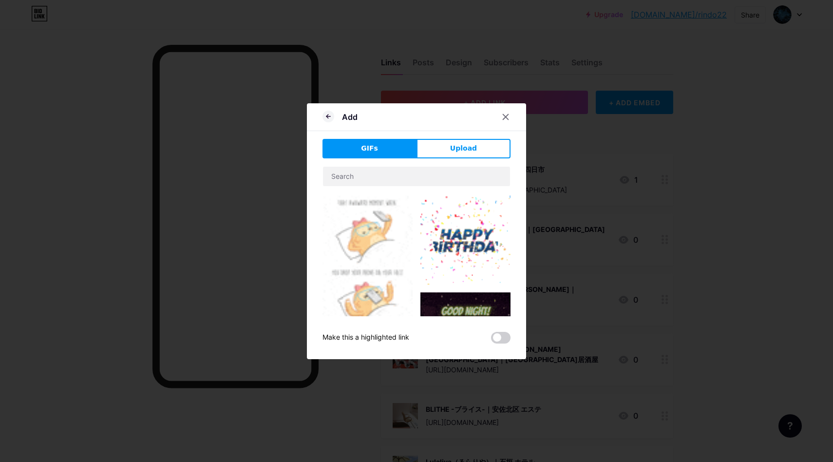
click at [445, 151] on button "Upload" at bounding box center [463, 148] width 94 height 19
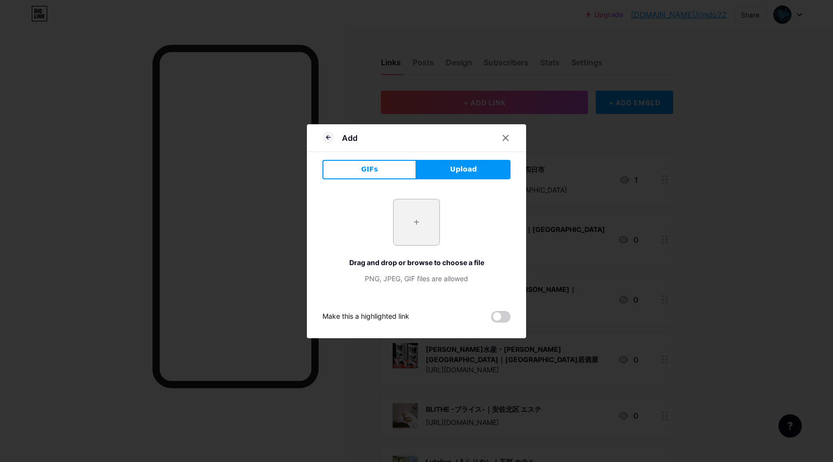
click at [410, 226] on input "file" at bounding box center [417, 222] width 46 height 46
type input "C:\fakepath\スクリーンショット 2025-09-10 15.47.16.png"
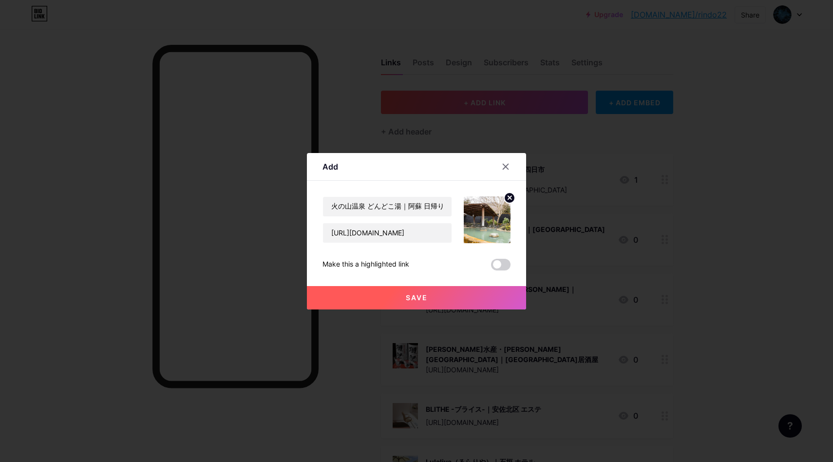
click at [425, 292] on button "Save" at bounding box center [416, 297] width 219 height 23
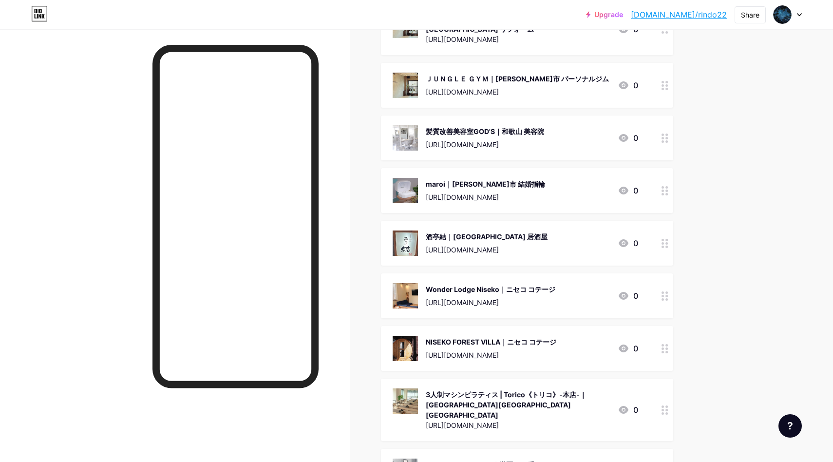
scroll to position [87424, 0]
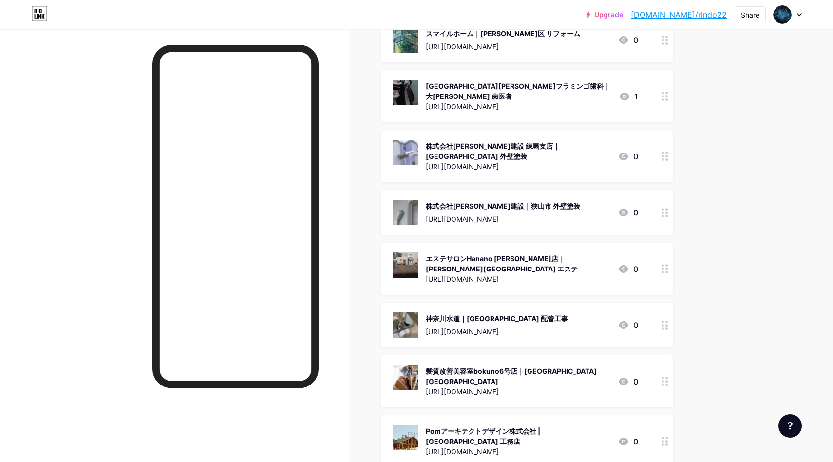
scroll to position [0, 0]
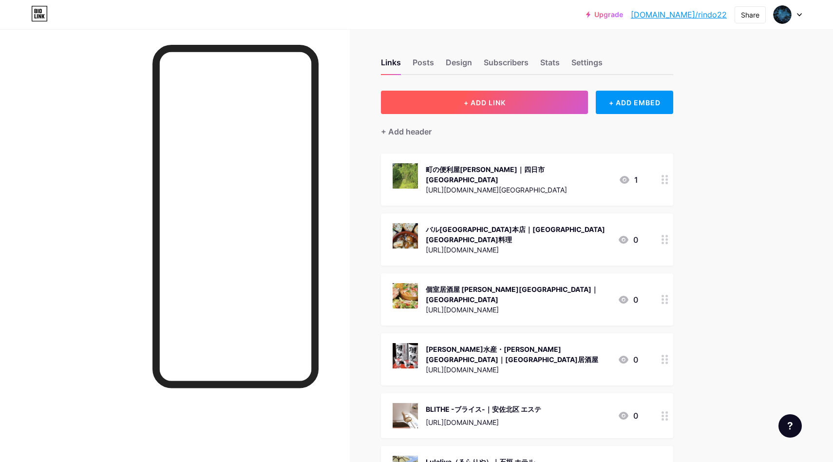
drag, startPoint x: 544, startPoint y: 101, endPoint x: 537, endPoint y: 102, distance: 6.4
click at [537, 102] on button "+ ADD LINK" at bounding box center [484, 102] width 207 height 23
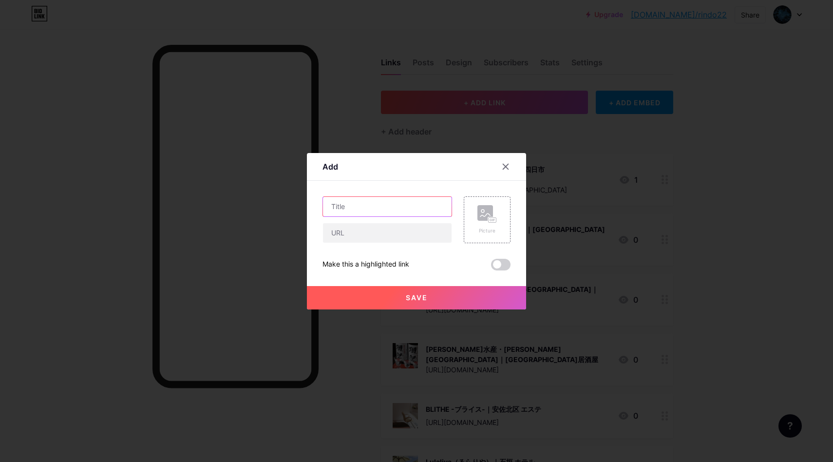
click at [340, 209] on input "text" at bounding box center [387, 206] width 129 height 19
paste input "[PERSON_NAME]塗装｜静岡 リフォーム"
type input "[PERSON_NAME]塗装｜静岡 リフォーム"
click at [360, 233] on input "text" at bounding box center [387, 232] width 129 height 19
paste input "[URL][DOMAIN_NAME]"
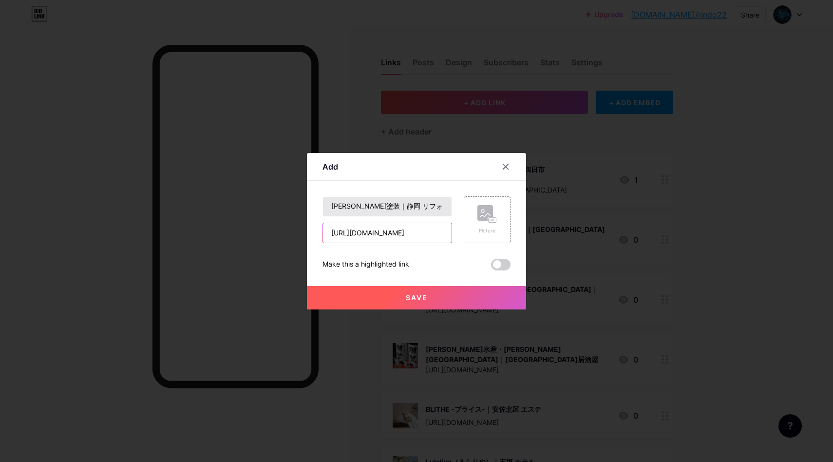
scroll to position [0, 34]
type input "[URL][DOMAIN_NAME]"
click at [496, 213] on icon at bounding box center [486, 214] width 19 height 18
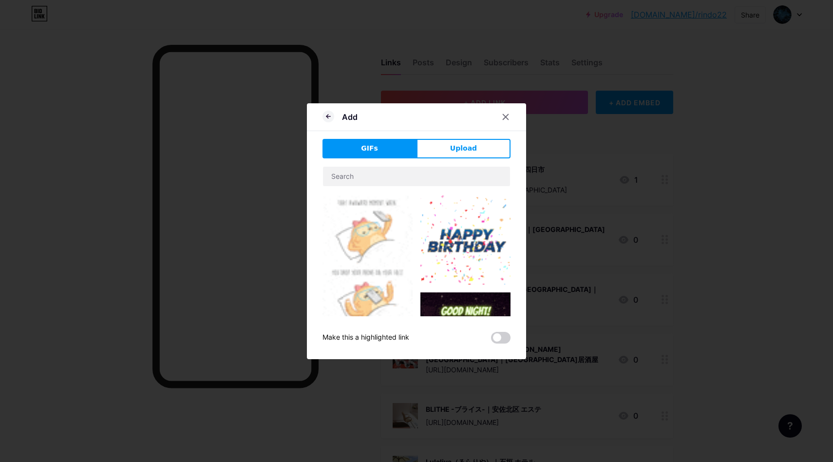
drag, startPoint x: 481, startPoint y: 150, endPoint x: 470, endPoint y: 150, distance: 11.2
click at [480, 150] on button "Upload" at bounding box center [463, 148] width 94 height 19
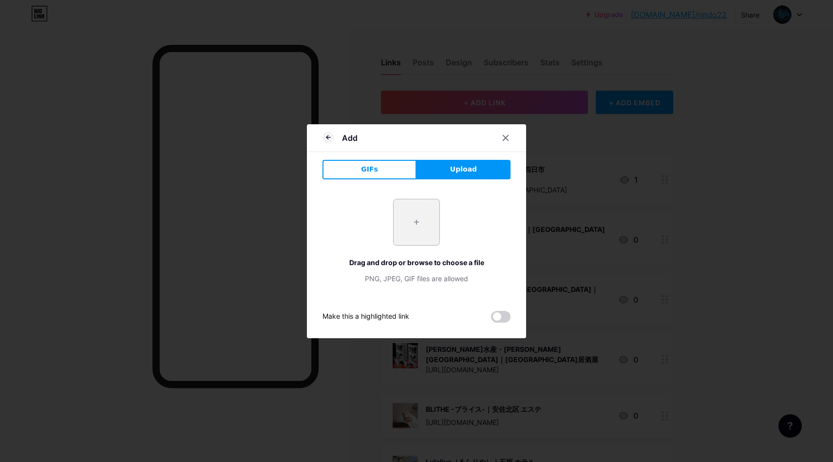
click at [430, 213] on input "file" at bounding box center [417, 222] width 46 height 46
type input "C:\fakepath\スクリーンショット 2025-09-10 15.50.00.png"
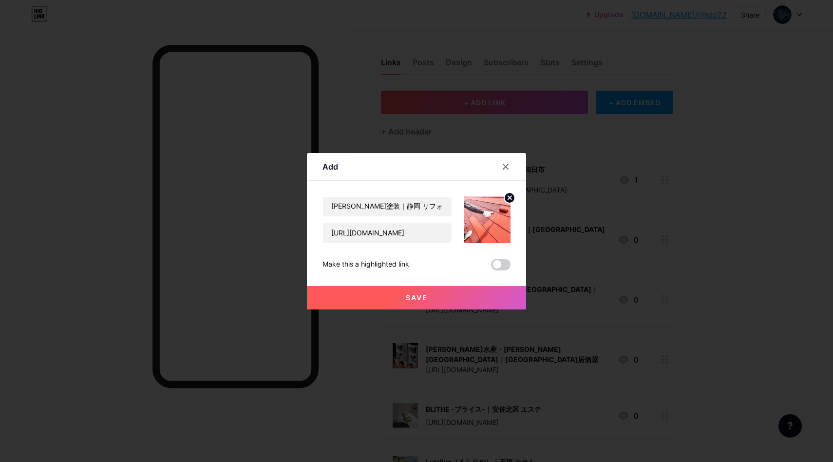
click at [430, 305] on button "Save" at bounding box center [416, 297] width 219 height 23
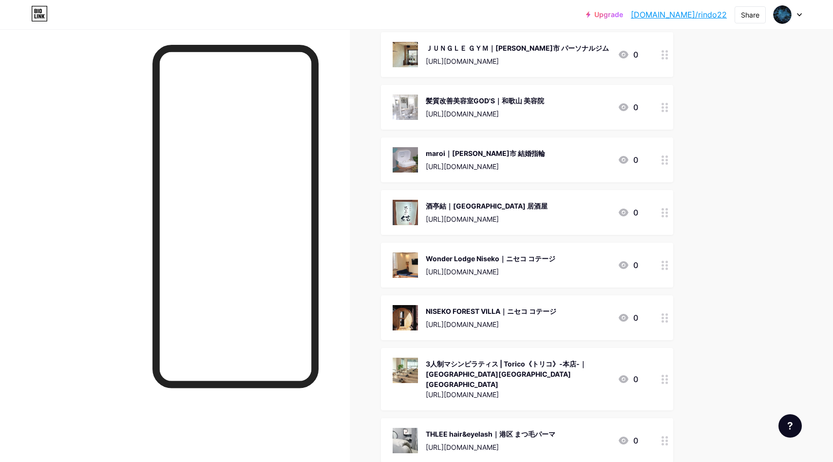
scroll to position [87472, 0]
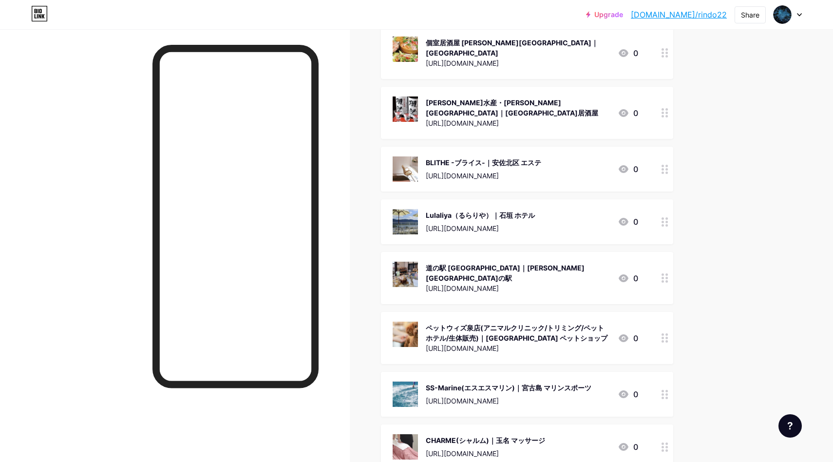
scroll to position [0, 0]
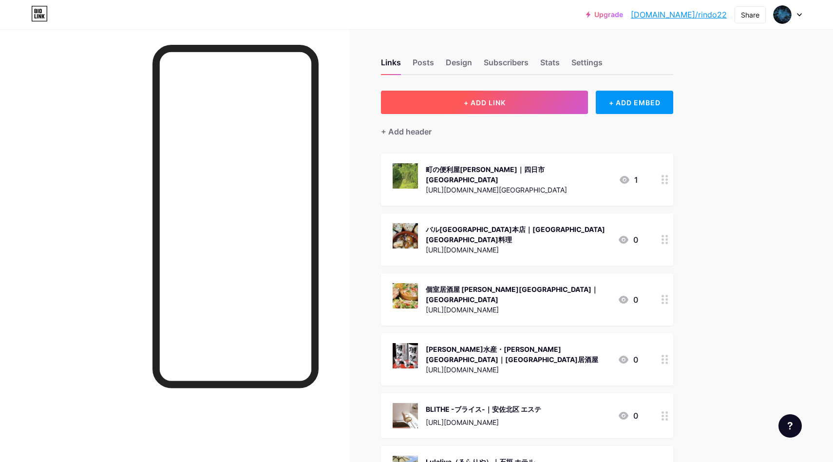
click at [541, 94] on button "+ ADD LINK" at bounding box center [484, 102] width 207 height 23
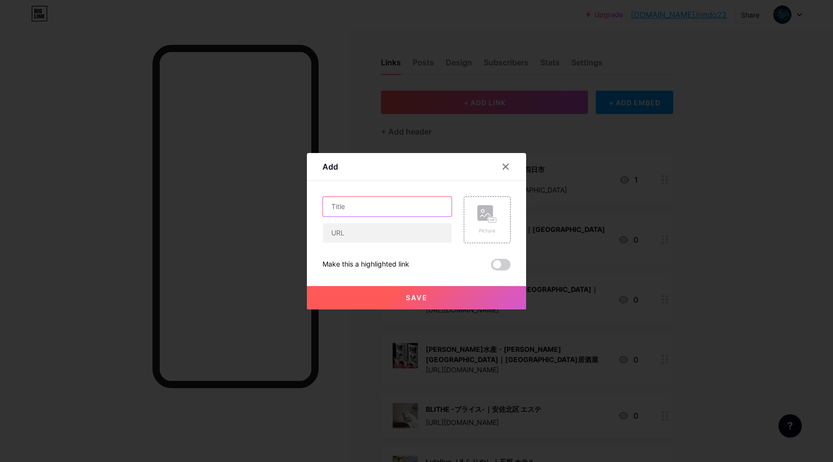
click at [354, 213] on input "text" at bounding box center [387, 206] width 129 height 19
paste input "【土浦 美容室】美容院 bokuno（ボクノ）【髪質改善】｜[GEOGRAPHIC_DATA]"
type input "【土浦 美容室】美容院 bokuno（ボクノ）【髪質改善】｜[GEOGRAPHIC_DATA]"
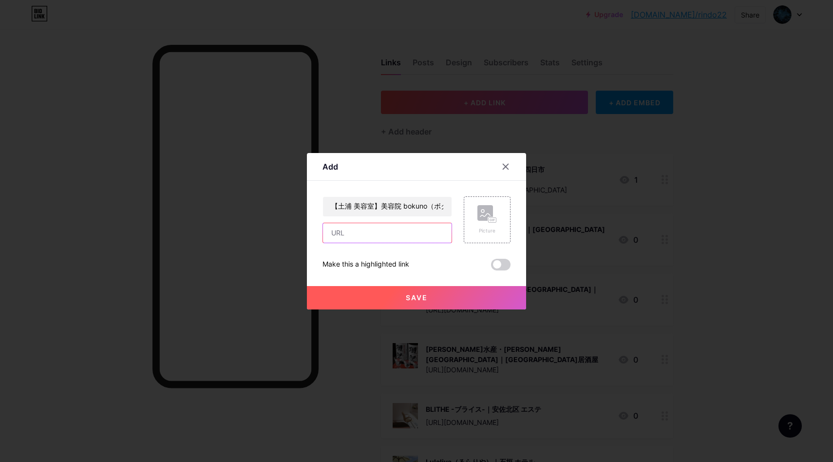
click at [358, 230] on input "text" at bounding box center [387, 232] width 129 height 19
paste input "[URL][DOMAIN_NAME]"
type input "[URL][DOMAIN_NAME]"
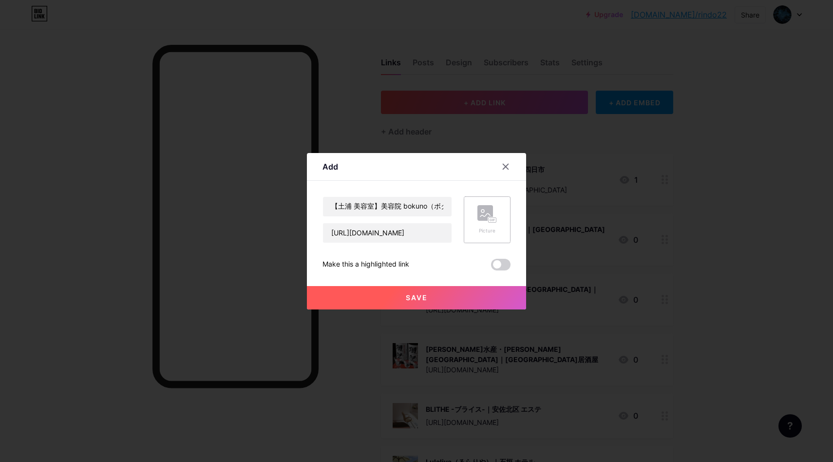
click at [486, 218] on rect at bounding box center [485, 213] width 16 height 16
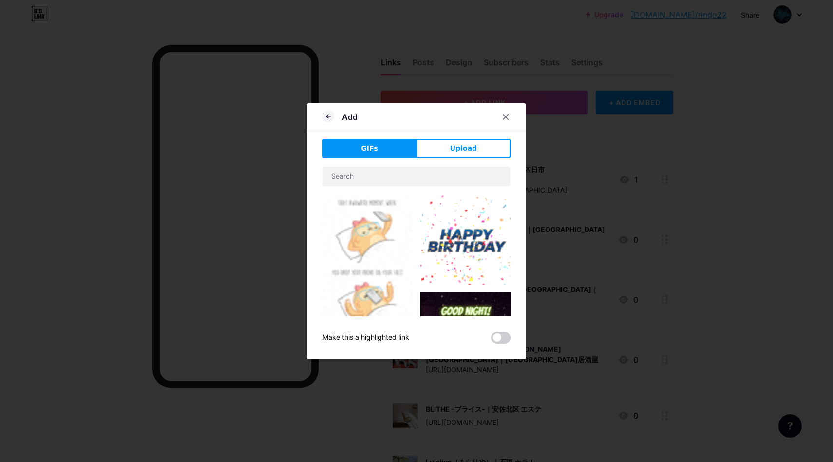
click at [452, 133] on div "Add GIFs Upload Content YouTube Play YouTube video without leaving your page. A…" at bounding box center [416, 231] width 219 height 256
click at [454, 145] on span "Upload" at bounding box center [463, 148] width 27 height 10
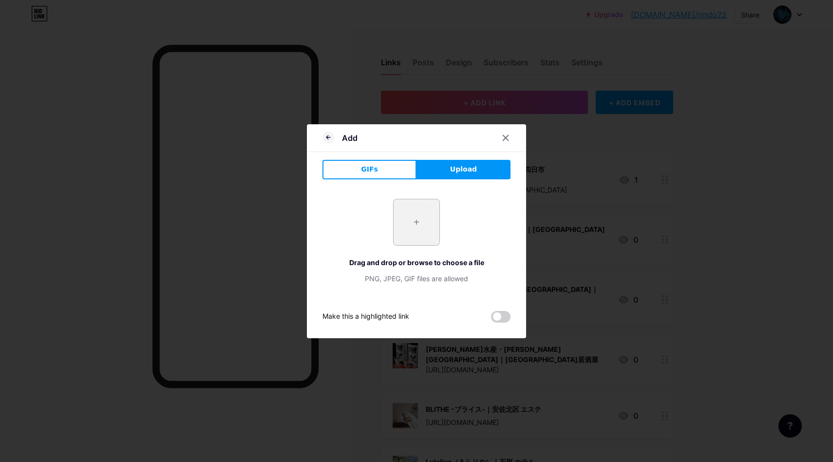
click at [418, 223] on input "file" at bounding box center [417, 222] width 46 height 46
type input "C:\fakepath\スクリーンショット 2025-09-10 15.53.01.png"
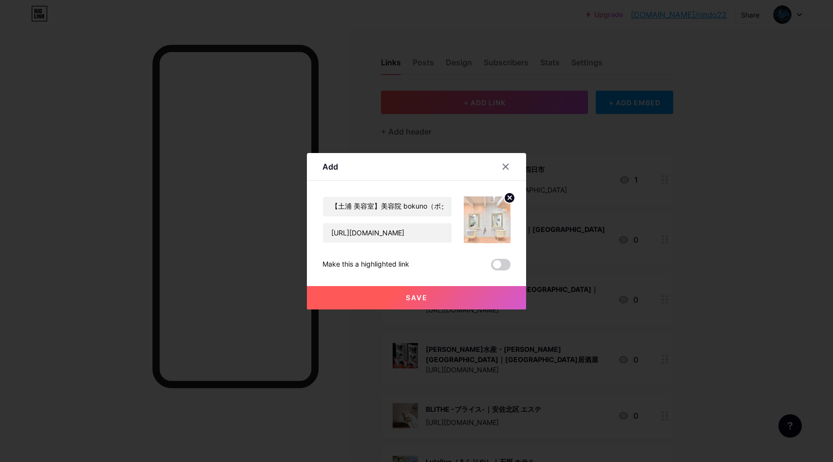
click at [409, 295] on span "Save" at bounding box center [417, 297] width 22 height 8
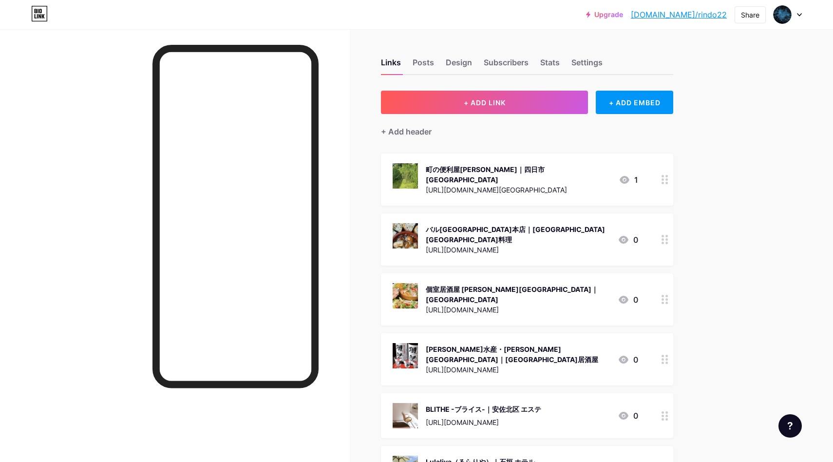
scroll to position [87589, 0]
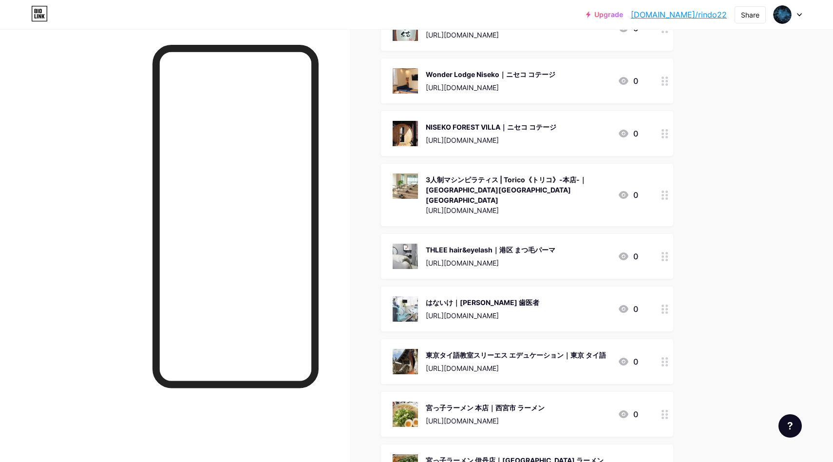
drag, startPoint x: 706, startPoint y: 193, endPoint x: 677, endPoint y: 198, distance: 29.6
drag, startPoint x: 752, startPoint y: 215, endPoint x: 748, endPoint y: 198, distance: 17.1
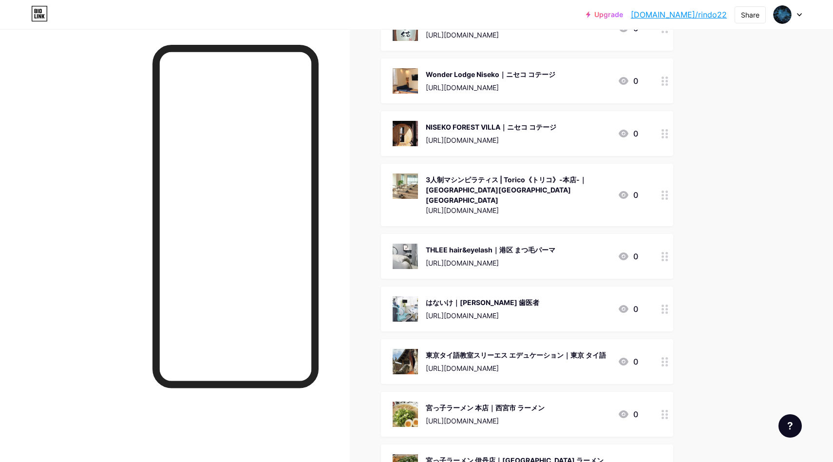
scroll to position [0, 0]
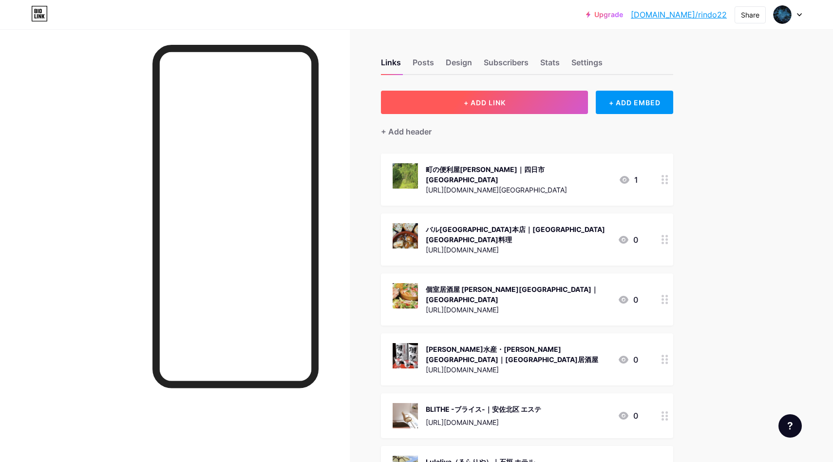
click at [508, 97] on button "+ ADD LINK" at bounding box center [484, 102] width 207 height 23
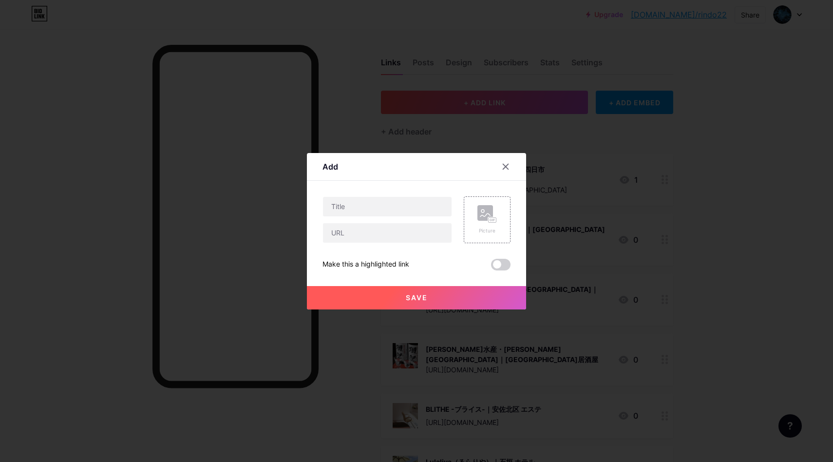
drag, startPoint x: 433, startPoint y: 172, endPoint x: 407, endPoint y: 124, distance: 54.3
click at [433, 172] on div "Add" at bounding box center [416, 169] width 219 height 23
click at [353, 206] on input "text" at bounding box center [387, 206] width 129 height 19
paste input "生け簀の銀次 新都心店｜那覇 居酒屋"
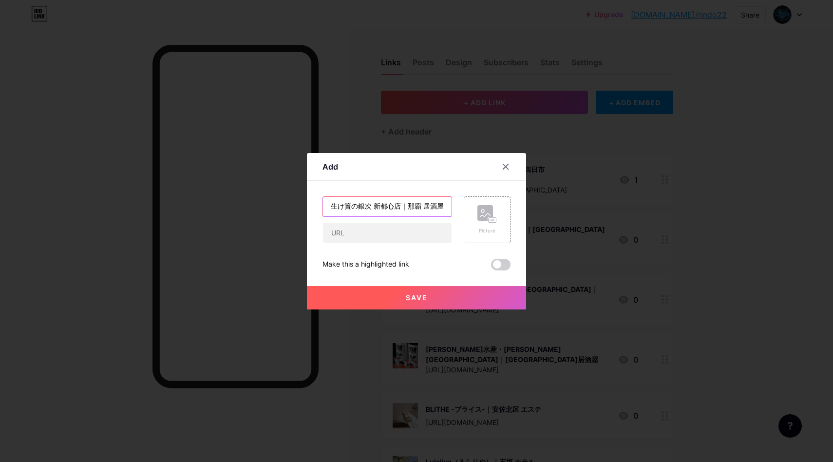
type input "生け簀の銀次 新都心店｜那覇 居酒屋"
click at [354, 234] on input "text" at bounding box center [387, 232] width 129 height 19
paste input "[URL][DOMAIN_NAME]"
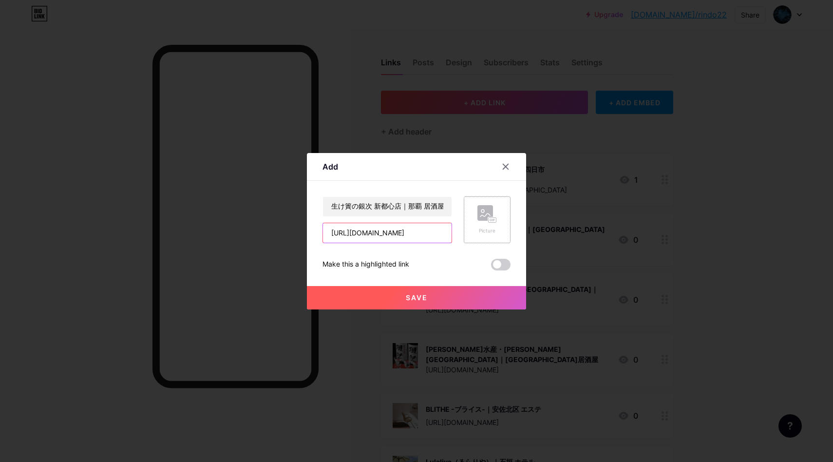
type input "[URL][DOMAIN_NAME]"
click at [494, 223] on div "Picture" at bounding box center [486, 219] width 19 height 29
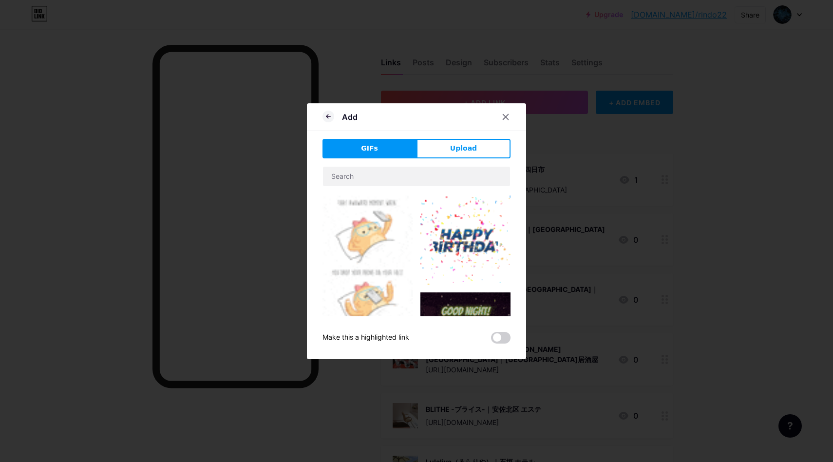
click at [459, 150] on span "Upload" at bounding box center [463, 148] width 27 height 10
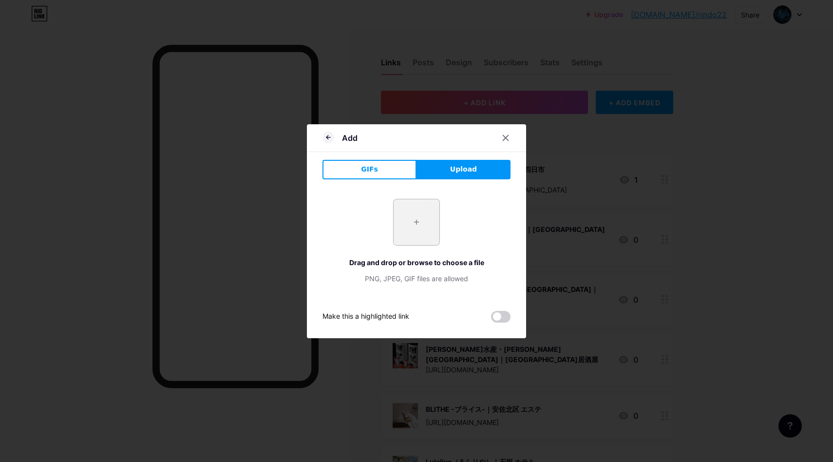
click at [418, 226] on input "file" at bounding box center [417, 222] width 46 height 46
type input "C:\fakepath\スクリーンショット 2025-09-10 15.56.52.png"
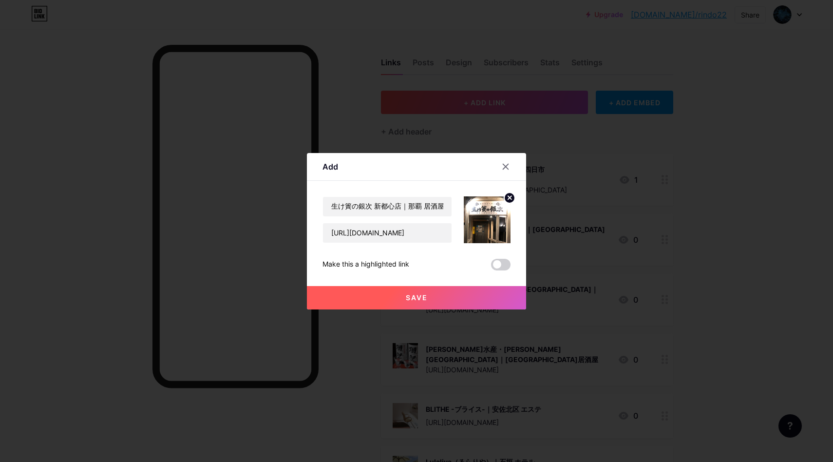
click at [413, 299] on span "Save" at bounding box center [417, 297] width 22 height 8
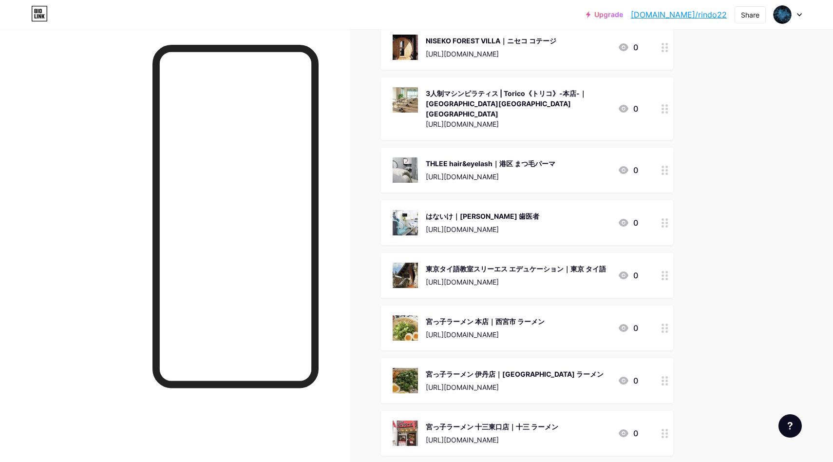
drag, startPoint x: 727, startPoint y: 237, endPoint x: 730, endPoint y: 242, distance: 6.1
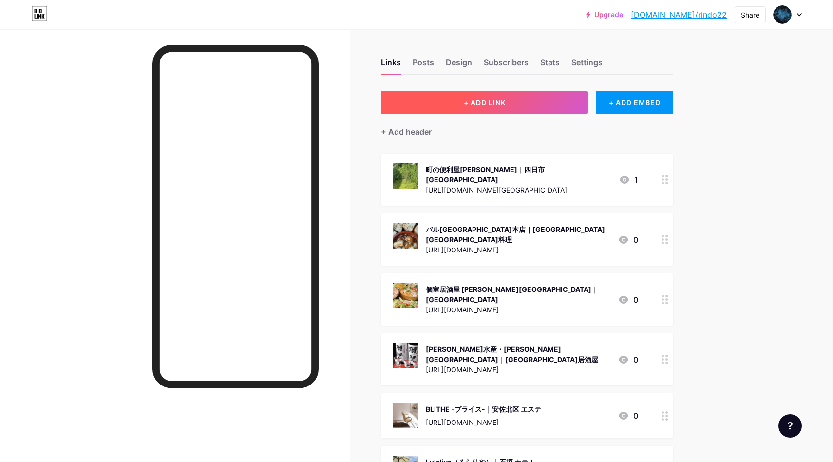
click at [534, 101] on button "+ ADD LINK" at bounding box center [484, 102] width 207 height 23
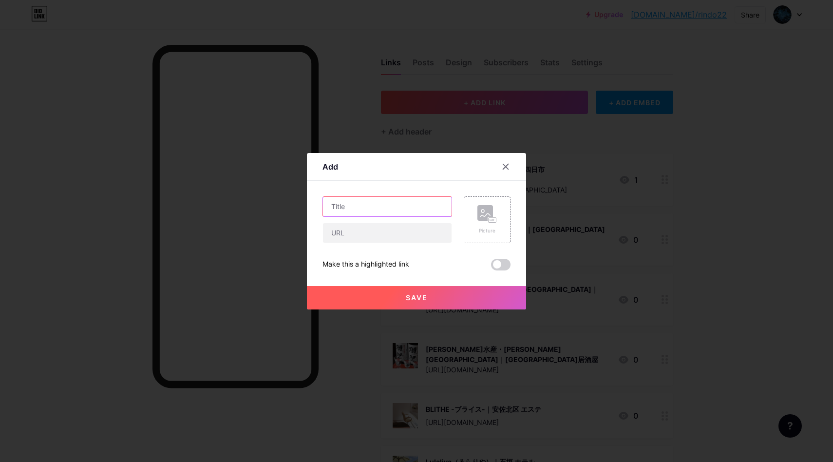
click at [390, 204] on input "text" at bounding box center [387, 206] width 129 height 19
paste input "生け簀の銀次 泡瀬店｜[GEOGRAPHIC_DATA] 居酒屋"
type input "生け簀の銀次 泡瀬店｜[GEOGRAPHIC_DATA] 居酒屋"
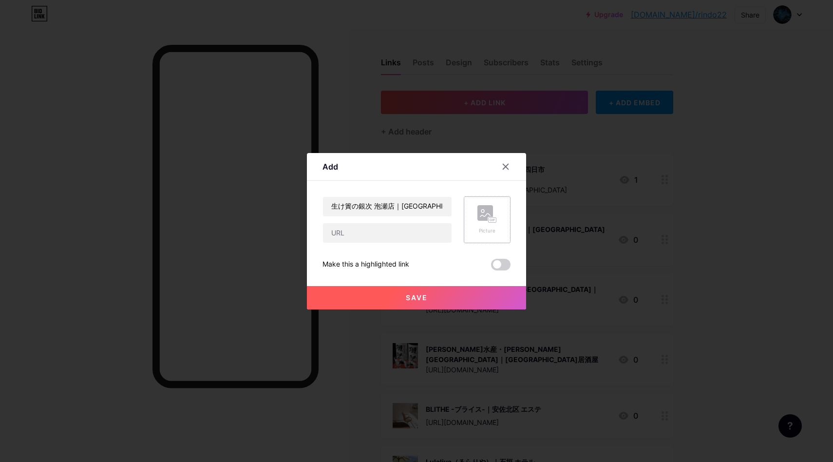
click at [487, 227] on div "Picture" at bounding box center [486, 230] width 19 height 7
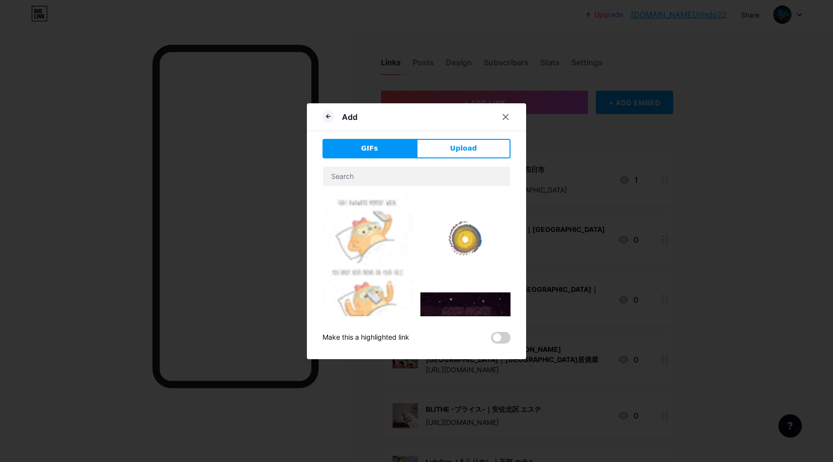
click at [453, 150] on span "Upload" at bounding box center [463, 148] width 27 height 10
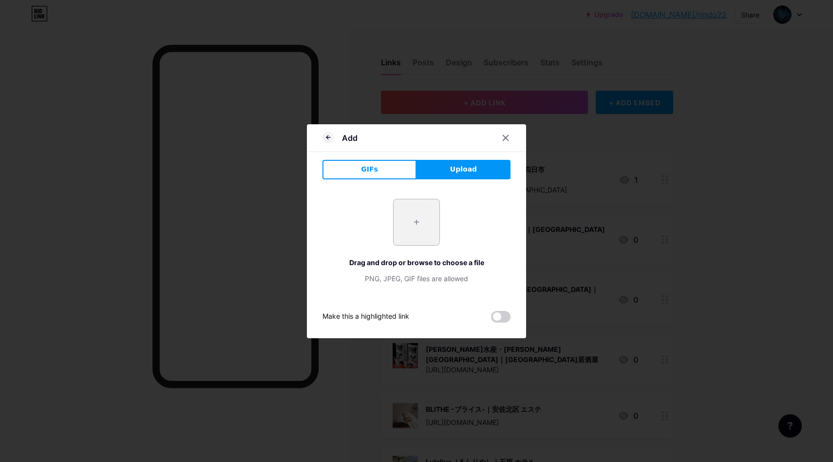
click at [405, 214] on input "file" at bounding box center [417, 222] width 46 height 46
type input "C:\fakepath\スクリーンショット [DATE] 15.59.17.png"
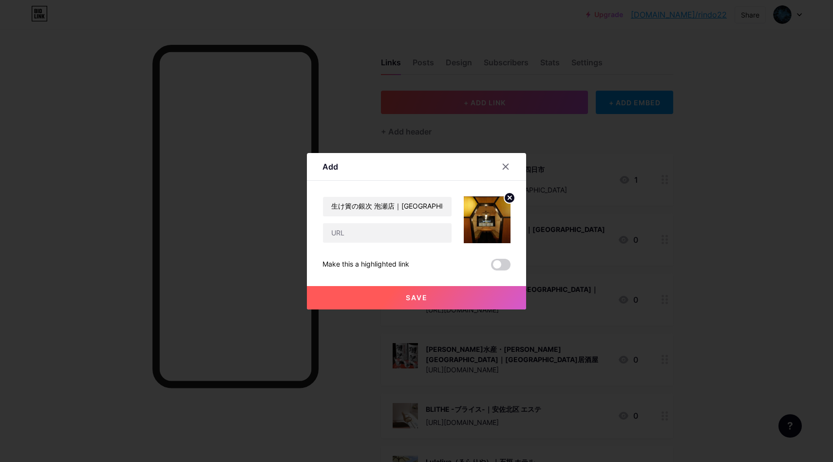
click at [452, 302] on button "Save" at bounding box center [416, 297] width 219 height 23
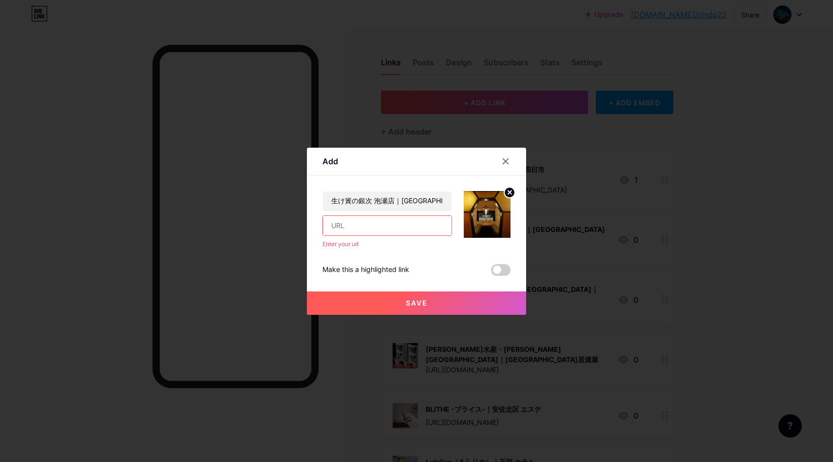
click at [378, 224] on input "text" at bounding box center [387, 225] width 129 height 19
click at [347, 224] on input "text" at bounding box center [387, 225] width 129 height 19
paste input "[URL][DOMAIN_NAME]"
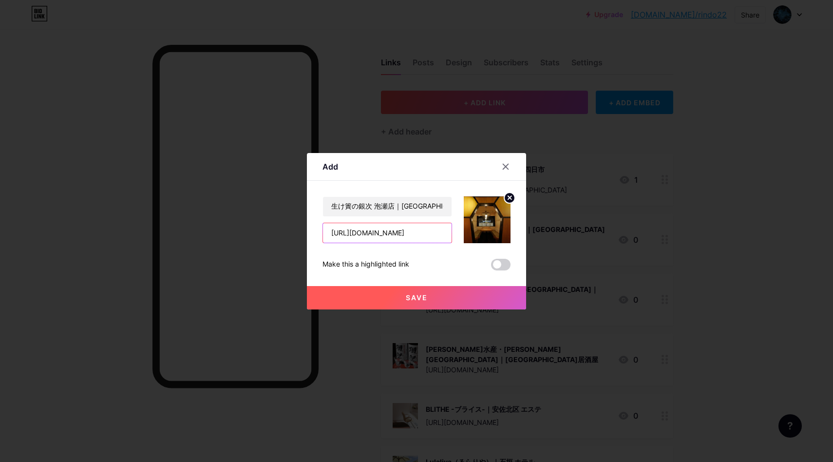
scroll to position [0, 34]
type input "[URL][DOMAIN_NAME]"
click at [440, 300] on button "Save" at bounding box center [416, 297] width 219 height 23
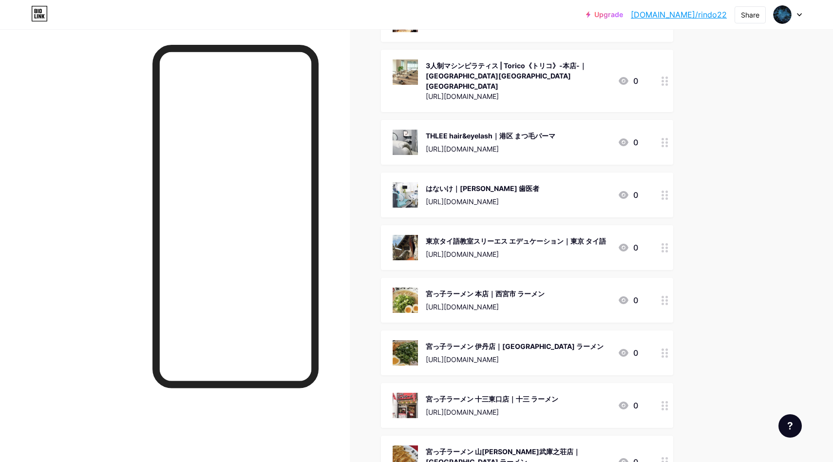
drag, startPoint x: 708, startPoint y: 204, endPoint x: 705, endPoint y: 46, distance: 158.3
